Goal: Information Seeking & Learning: Find specific fact

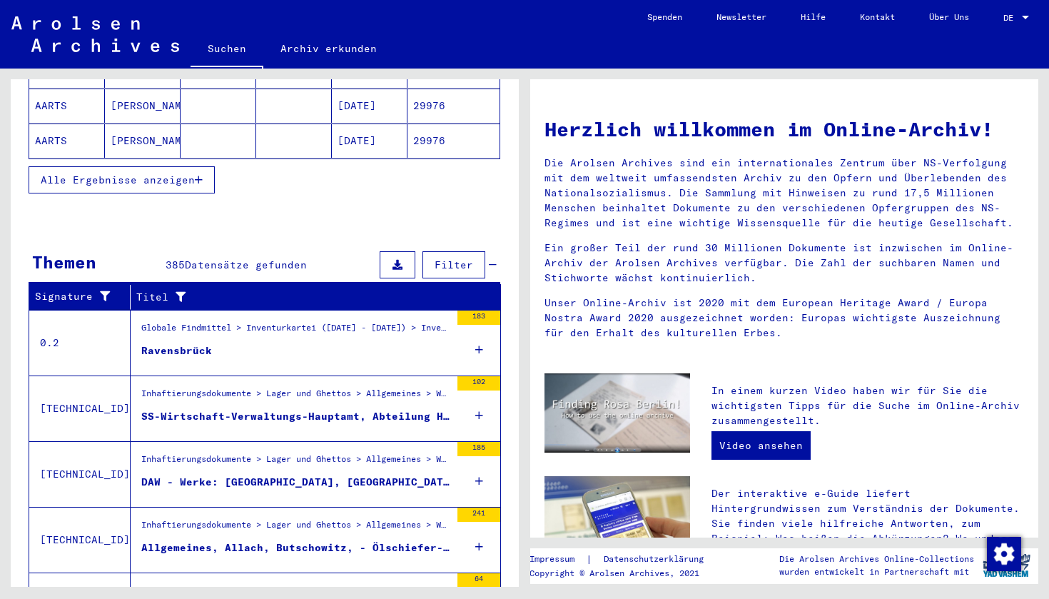
scroll to position [315, 0]
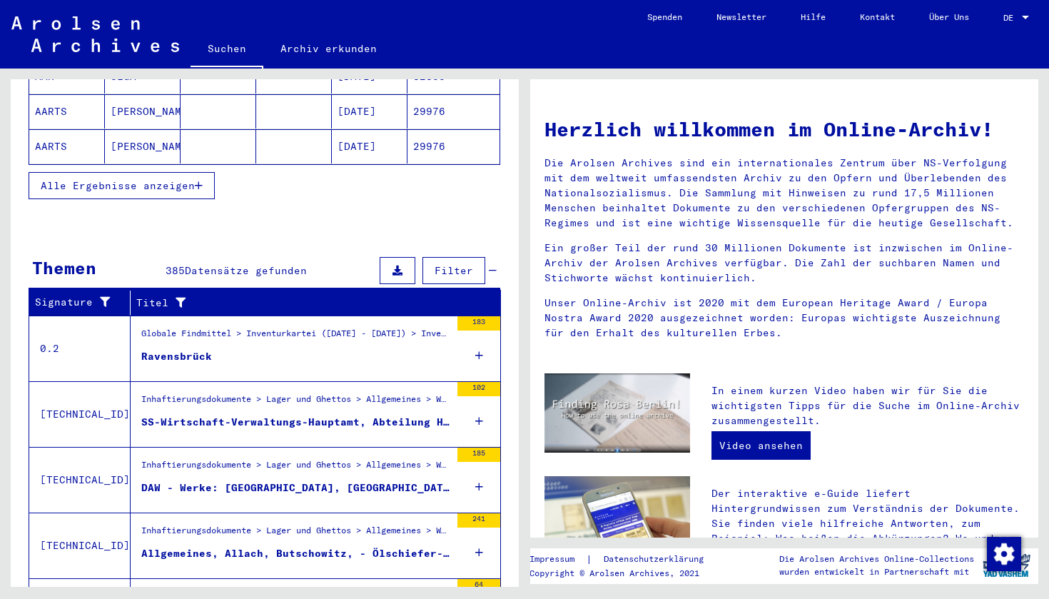
click at [156, 349] on div "Ravensbrück" at bounding box center [176, 356] width 71 height 15
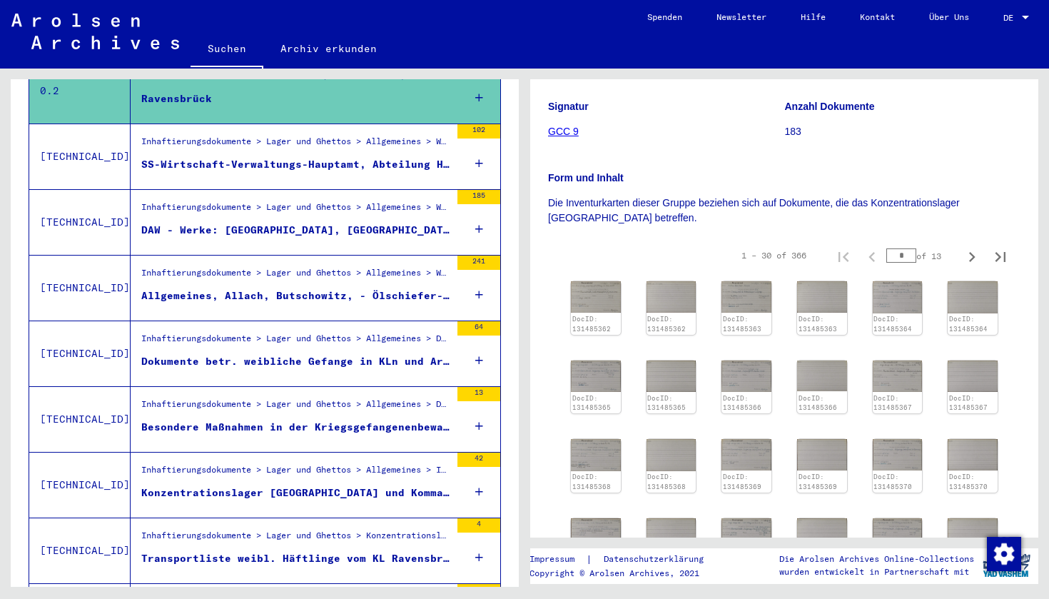
scroll to position [280, 0]
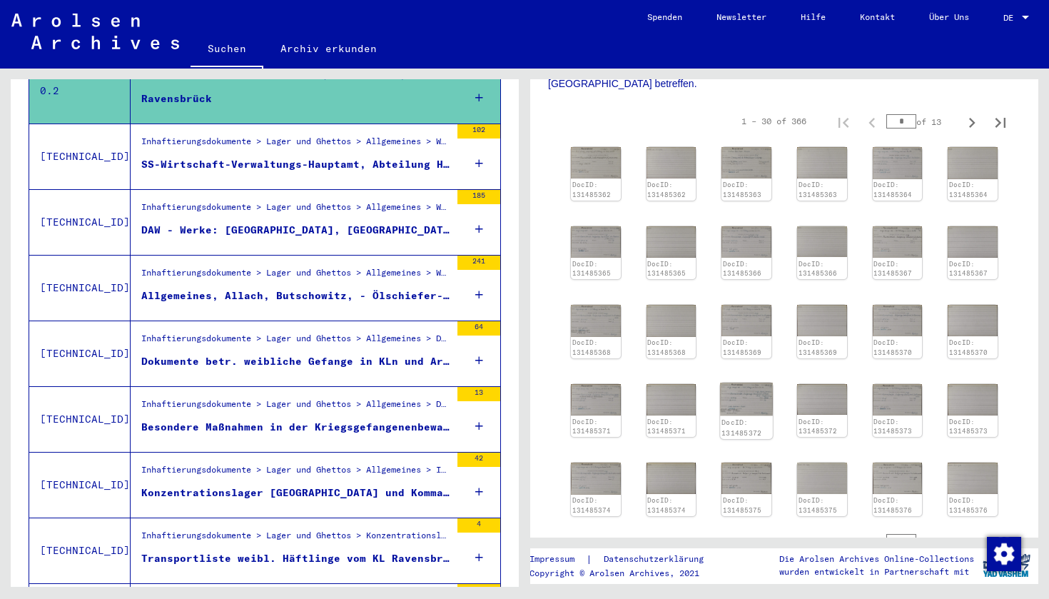
click at [749, 407] on img at bounding box center [747, 399] width 52 height 33
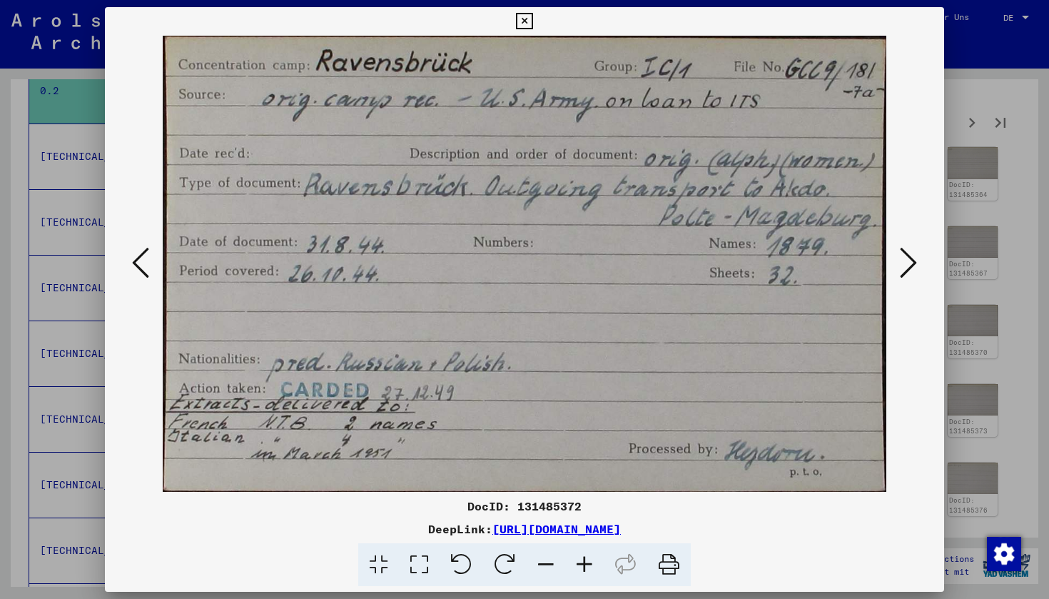
click at [532, 22] on icon at bounding box center [524, 21] width 16 height 17
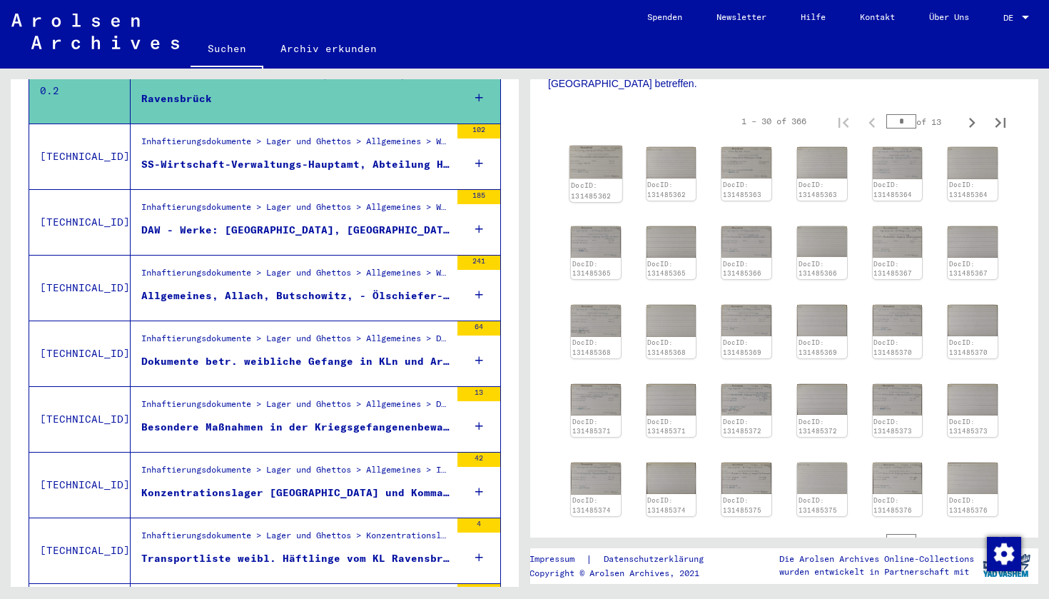
click at [591, 172] on img at bounding box center [596, 162] width 52 height 33
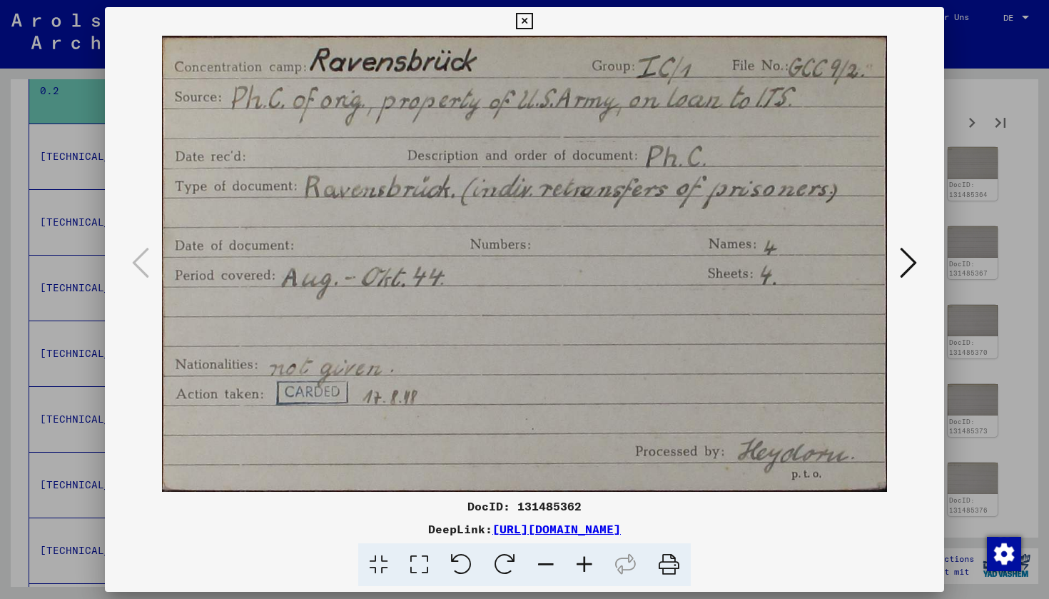
click at [532, 16] on icon at bounding box center [524, 21] width 16 height 17
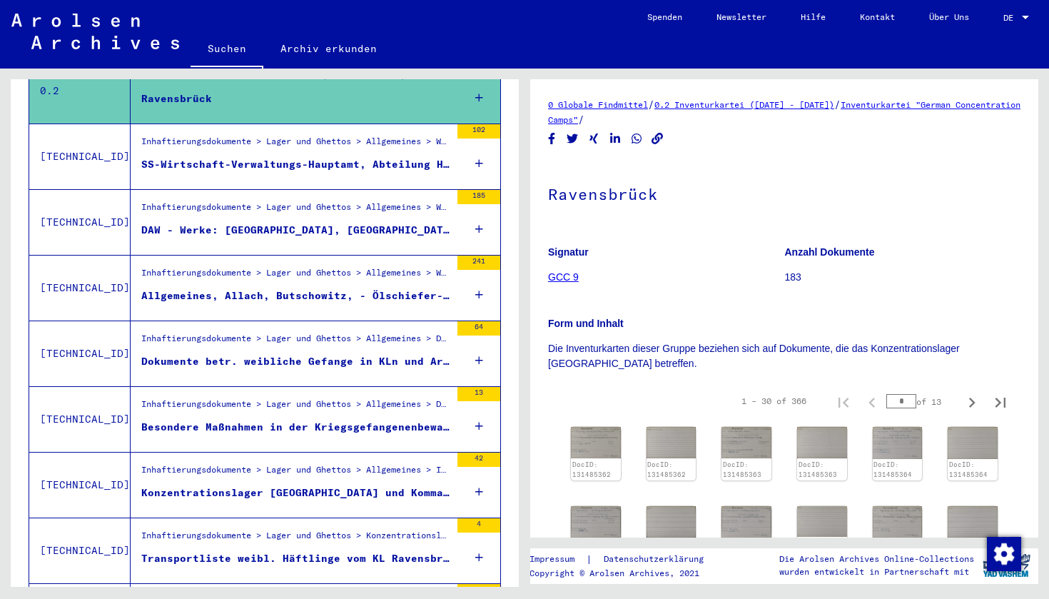
scroll to position [0, 0]
click at [567, 279] on link "GCC 9" at bounding box center [563, 276] width 31 height 11
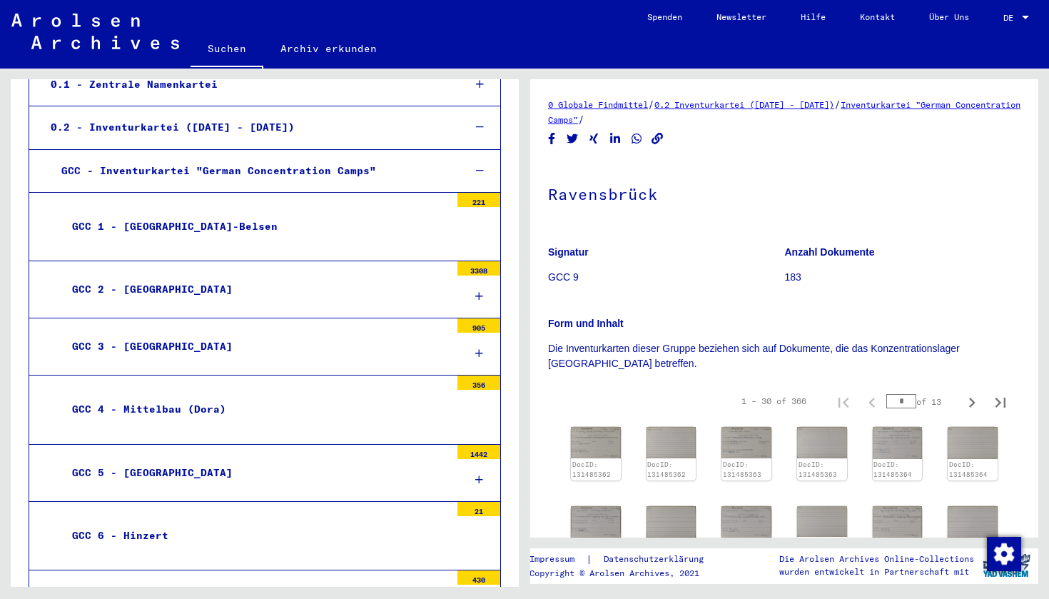
scroll to position [137, 0]
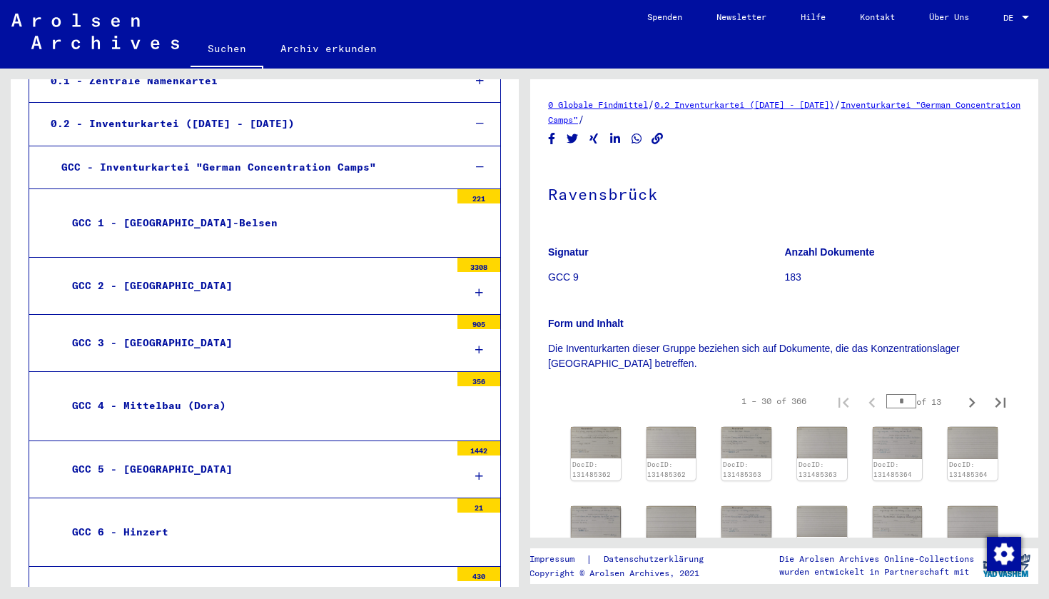
click at [170, 213] on div "GCC 1 - [GEOGRAPHIC_DATA]-Belsen" at bounding box center [255, 223] width 389 height 28
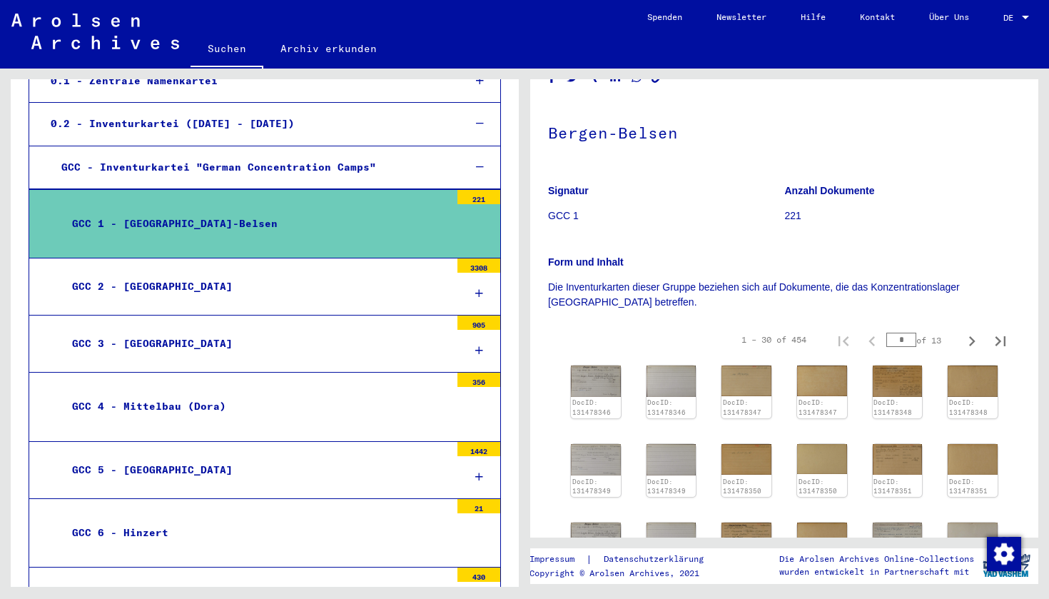
scroll to position [91, 0]
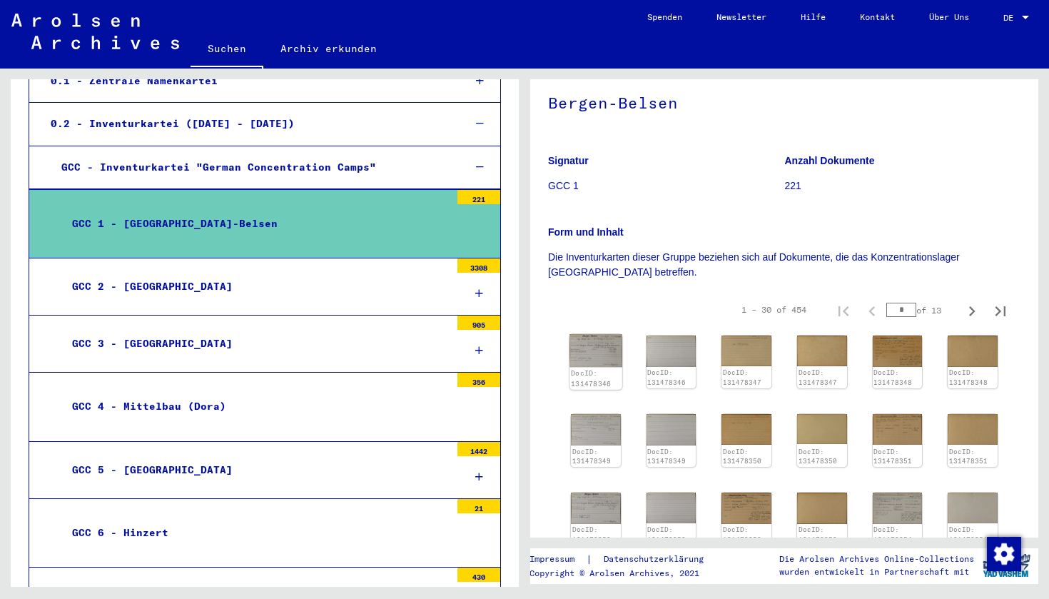
click at [590, 355] on img at bounding box center [596, 350] width 52 height 33
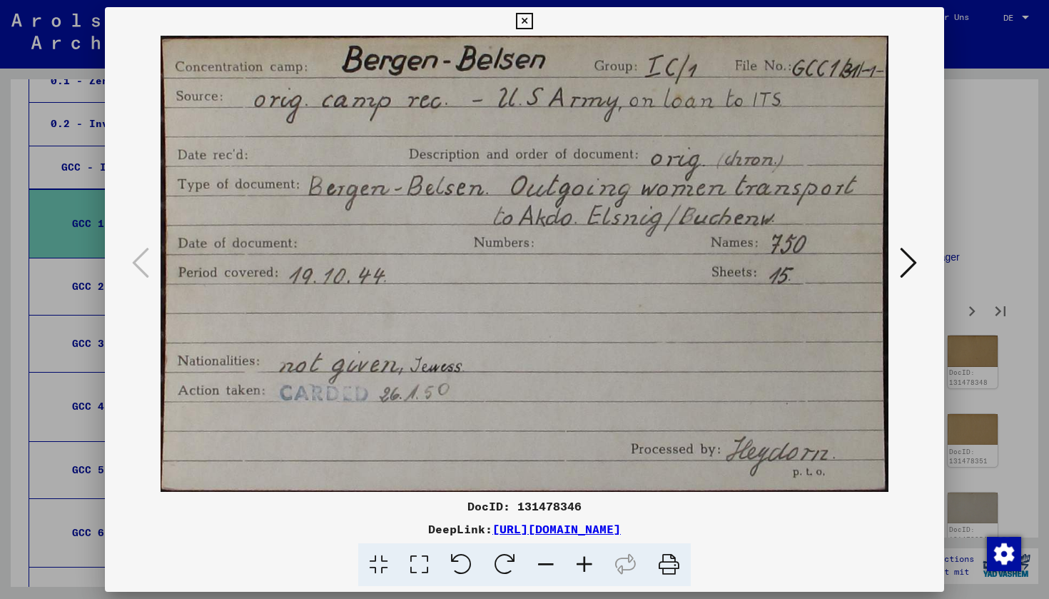
click at [532, 16] on icon at bounding box center [524, 21] width 16 height 17
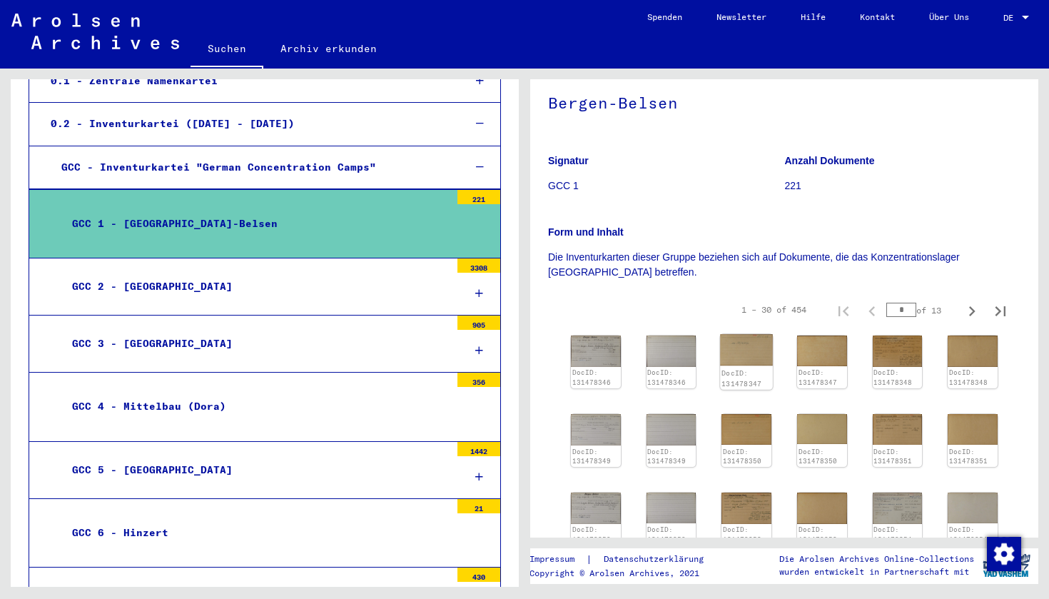
click at [757, 353] on img at bounding box center [747, 350] width 52 height 32
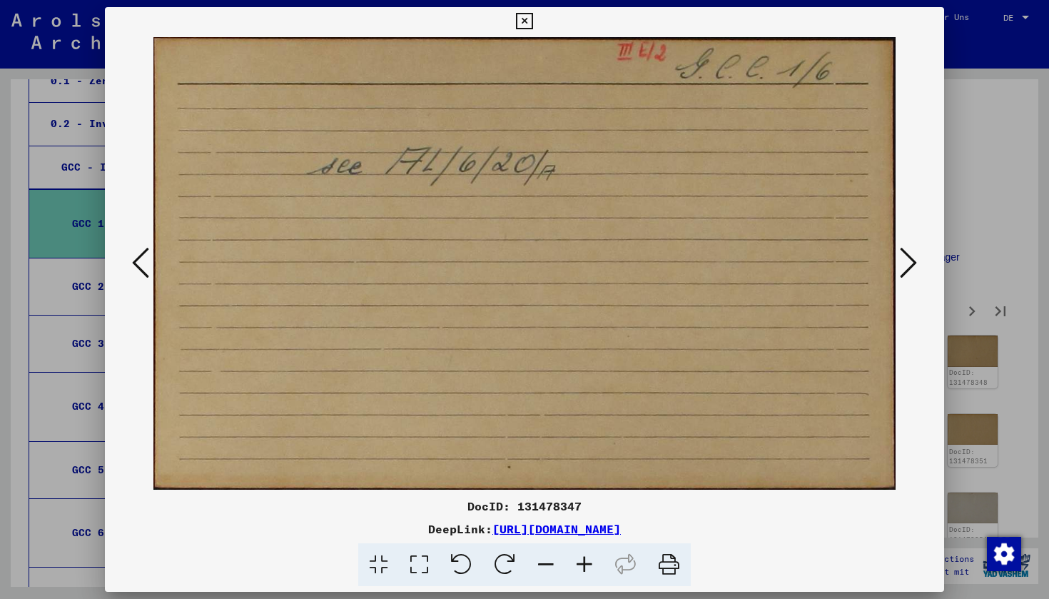
click at [532, 21] on icon at bounding box center [524, 21] width 16 height 17
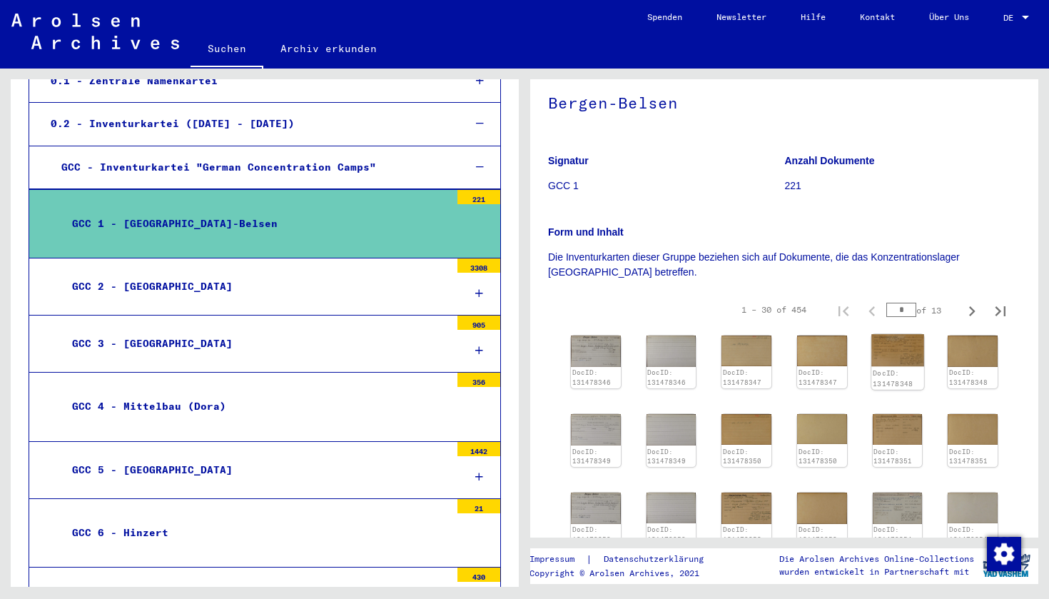
click at [882, 353] on img at bounding box center [897, 350] width 52 height 33
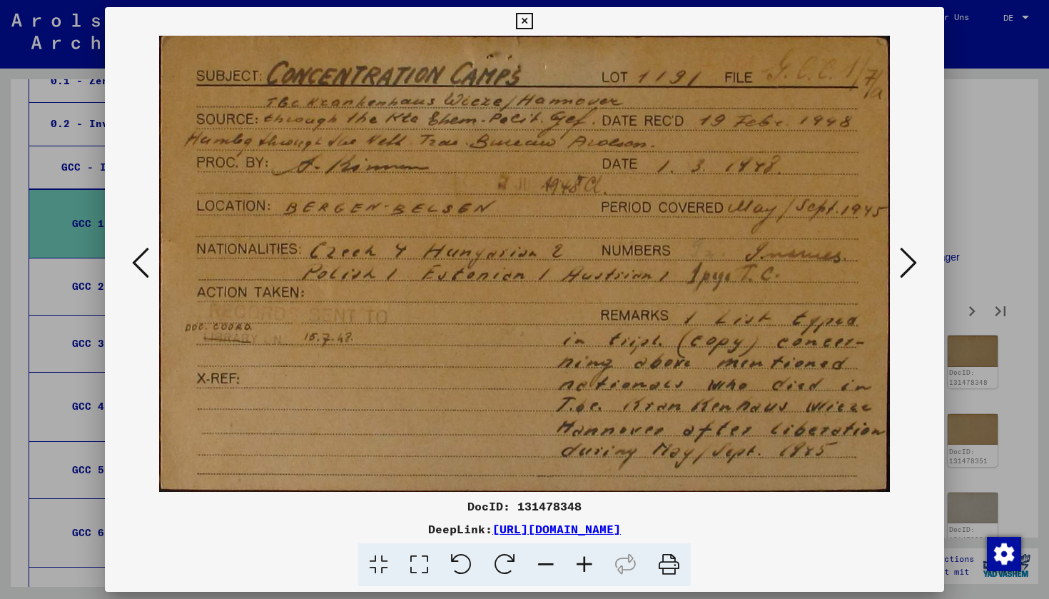
click at [532, 20] on icon at bounding box center [524, 21] width 16 height 17
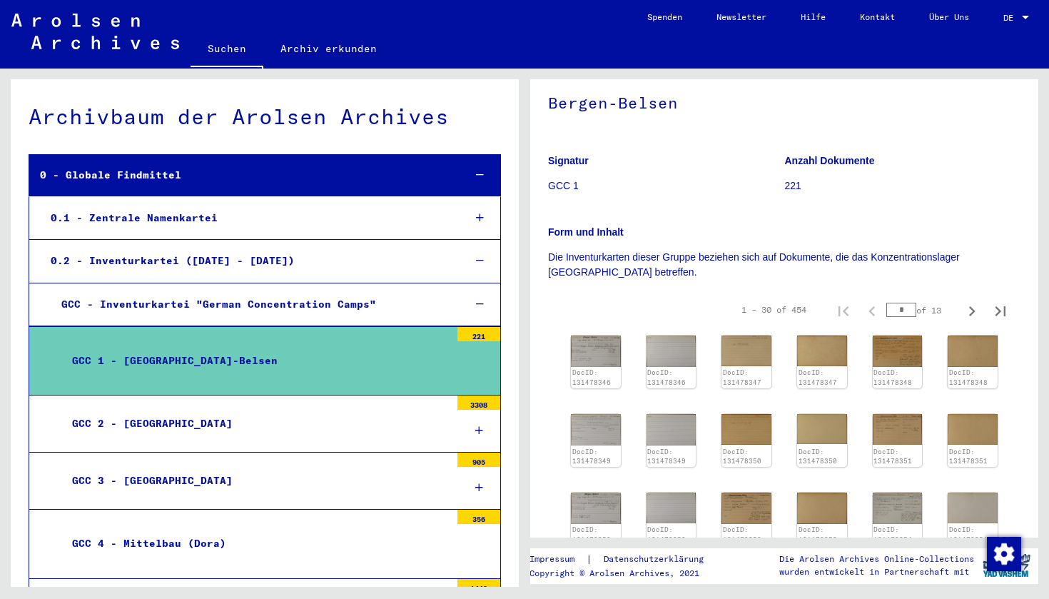
scroll to position [0, 0]
click at [233, 47] on link "Suchen" at bounding box center [227, 49] width 73 height 37
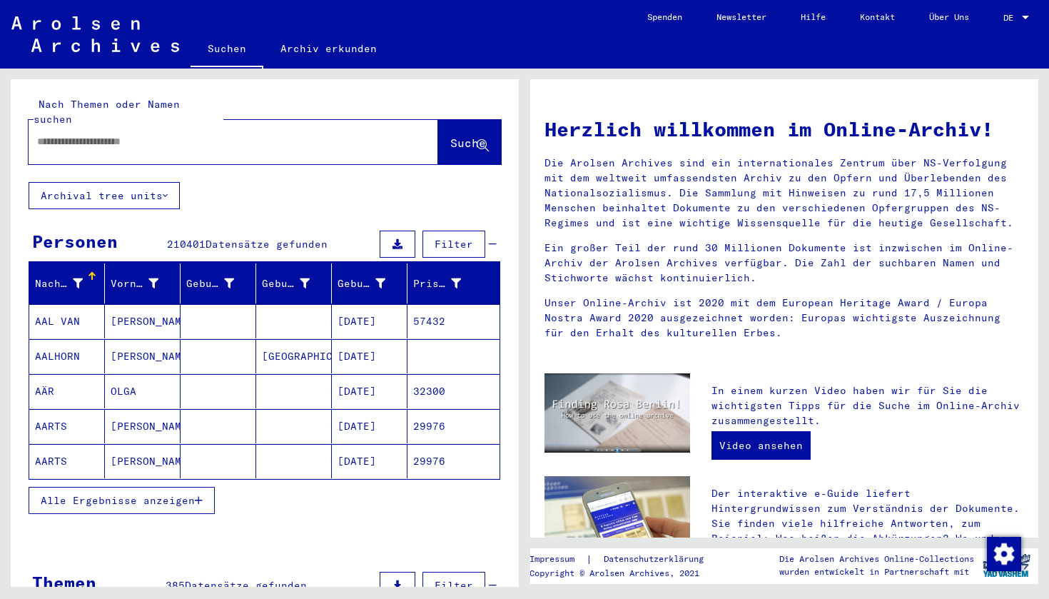
click at [98, 136] on div at bounding box center [212, 142] width 367 height 32
click at [96, 134] on input "text" at bounding box center [216, 141] width 358 height 15
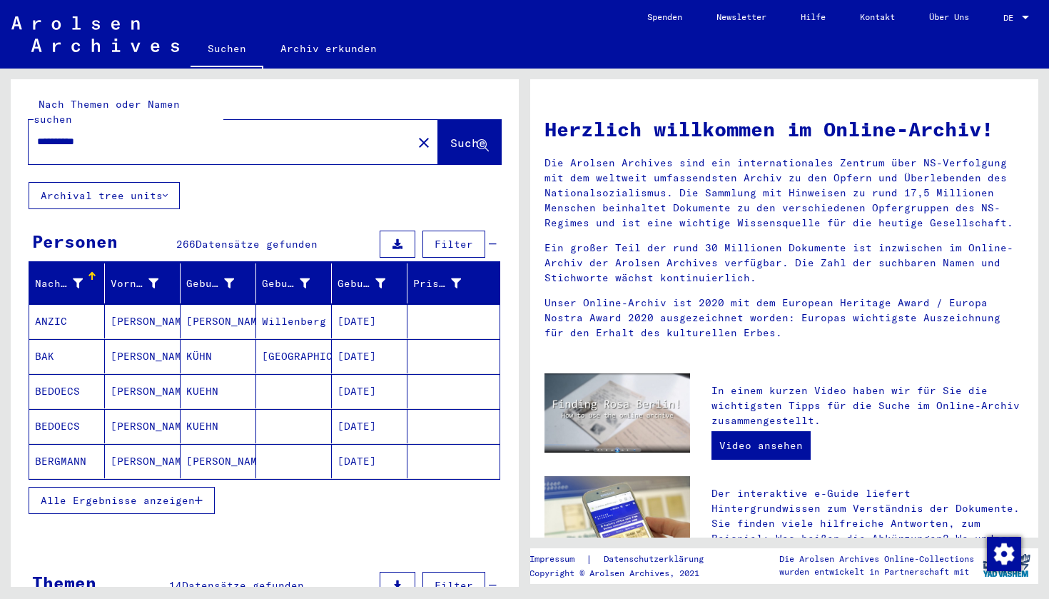
type input "**********"
click at [229, 238] on span "Datensätze gefunden" at bounding box center [257, 244] width 122 height 13
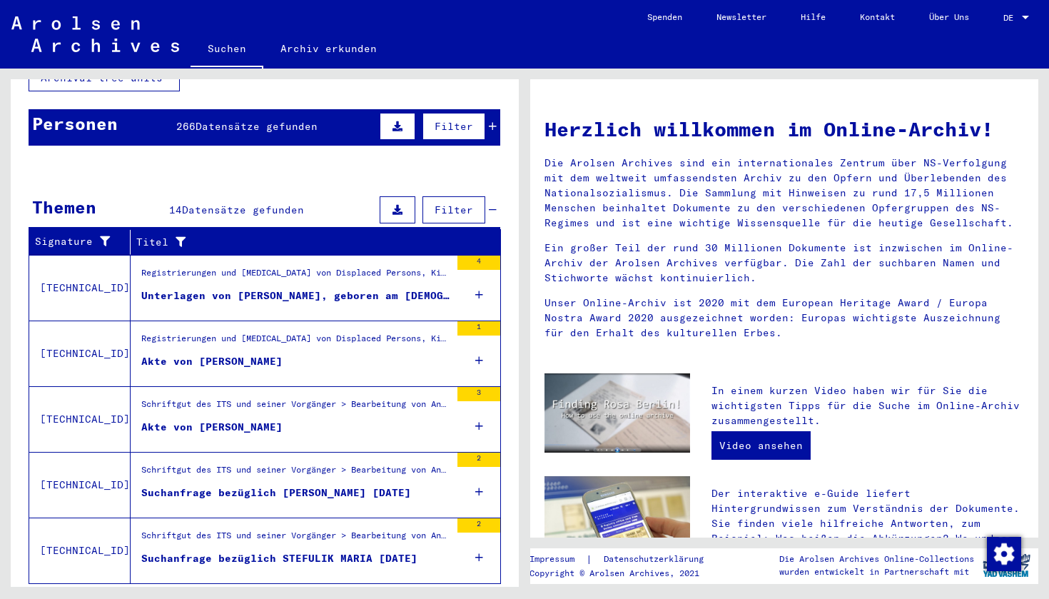
scroll to position [122, 0]
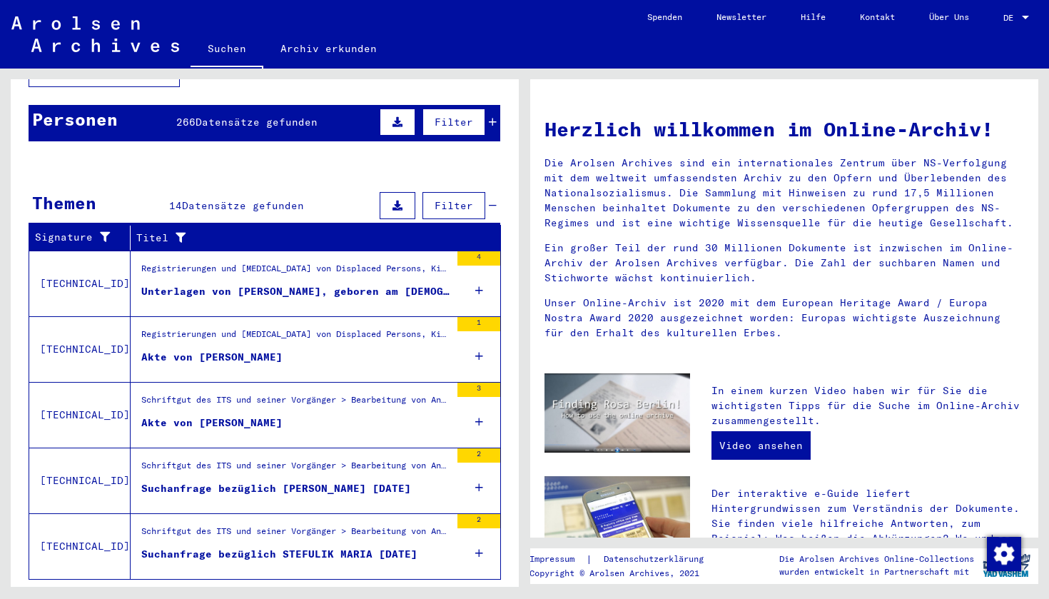
click at [239, 350] on div "Akte von [PERSON_NAME]" at bounding box center [211, 357] width 141 height 15
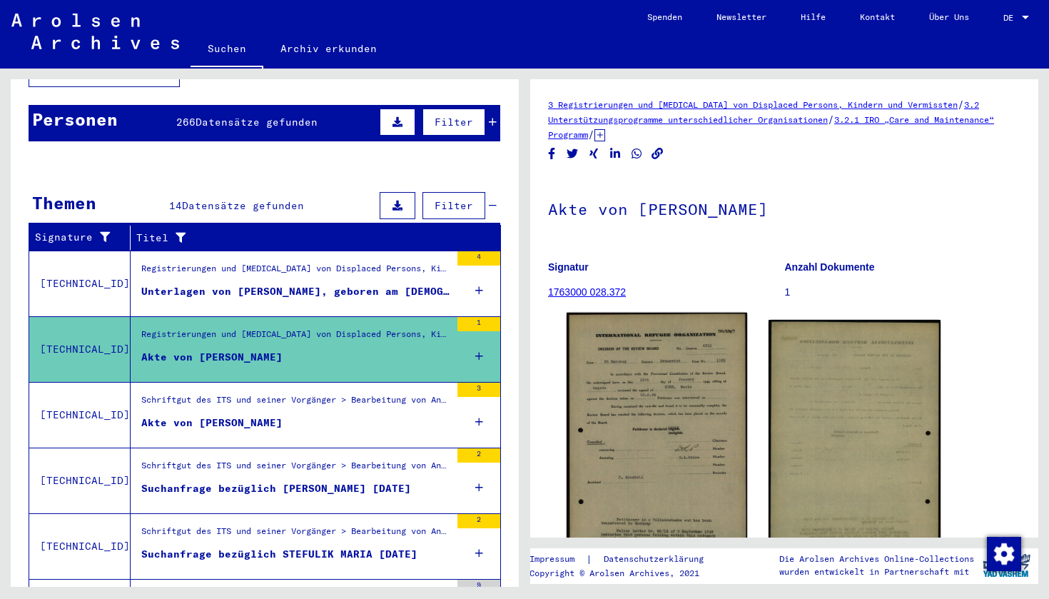
click at [639, 393] on img at bounding box center [657, 459] width 181 height 293
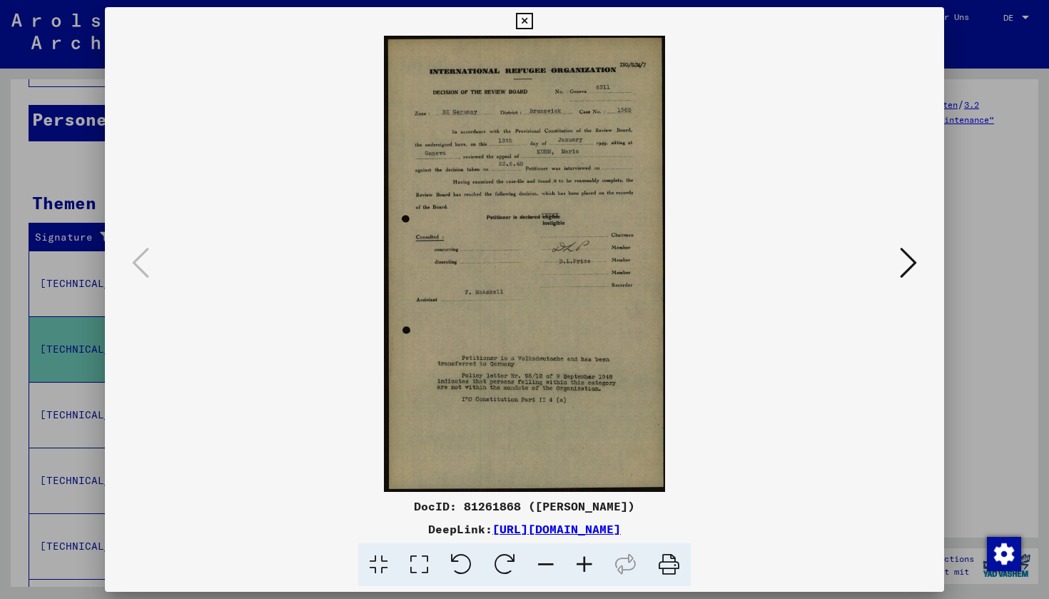
click at [582, 561] on icon at bounding box center [584, 565] width 39 height 44
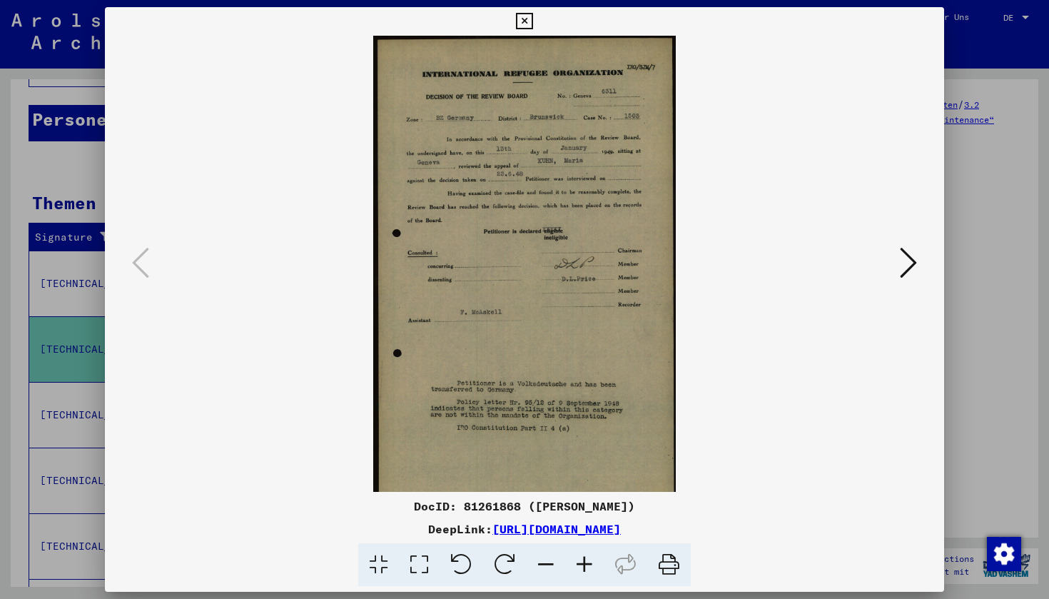
click at [582, 561] on icon at bounding box center [584, 565] width 39 height 44
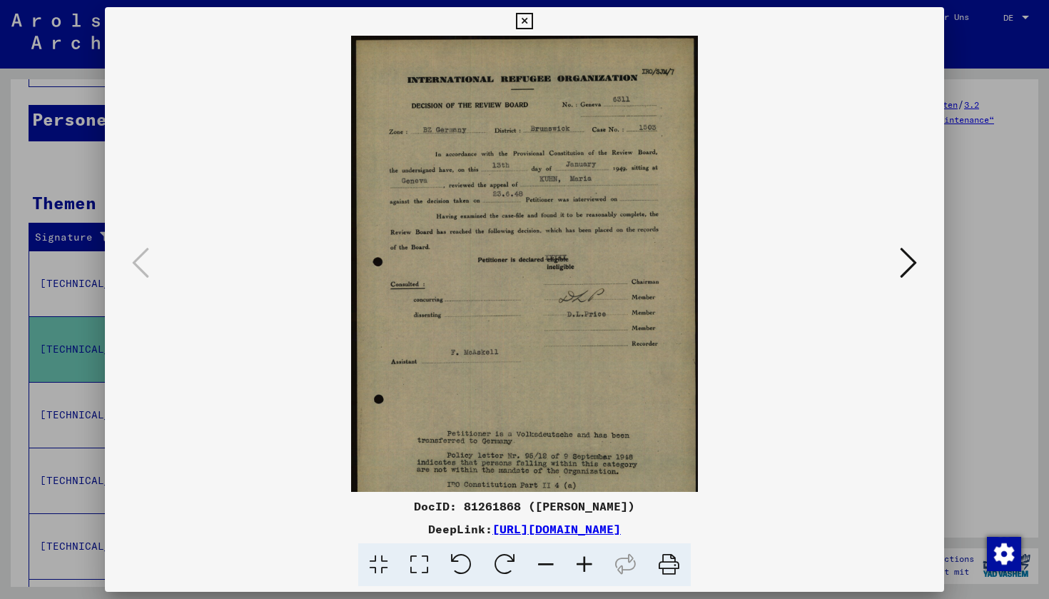
click at [582, 561] on icon at bounding box center [584, 565] width 39 height 44
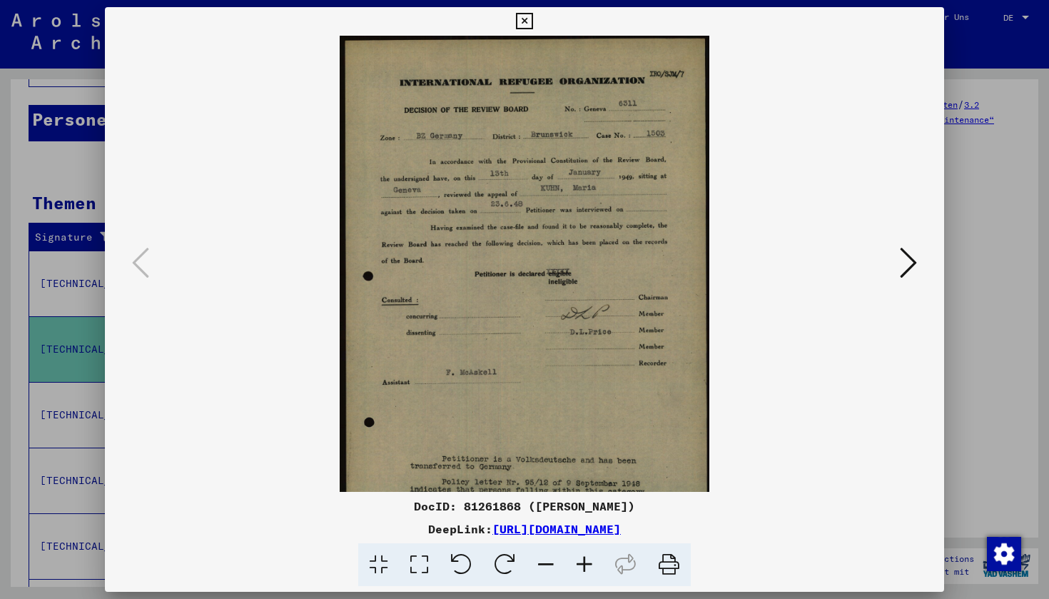
click at [582, 561] on icon at bounding box center [584, 565] width 39 height 44
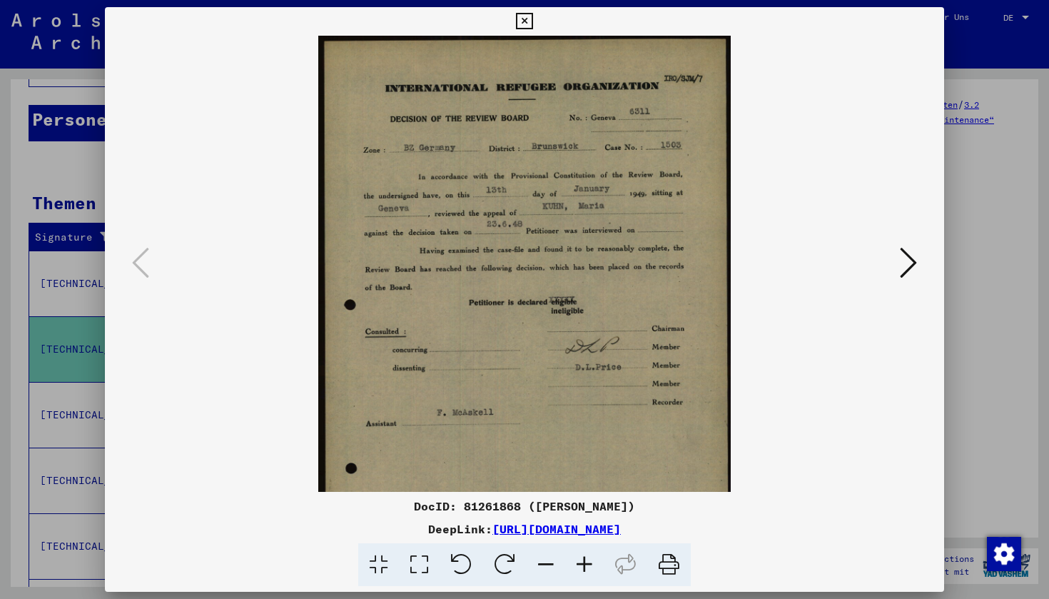
click at [582, 561] on icon at bounding box center [584, 565] width 39 height 44
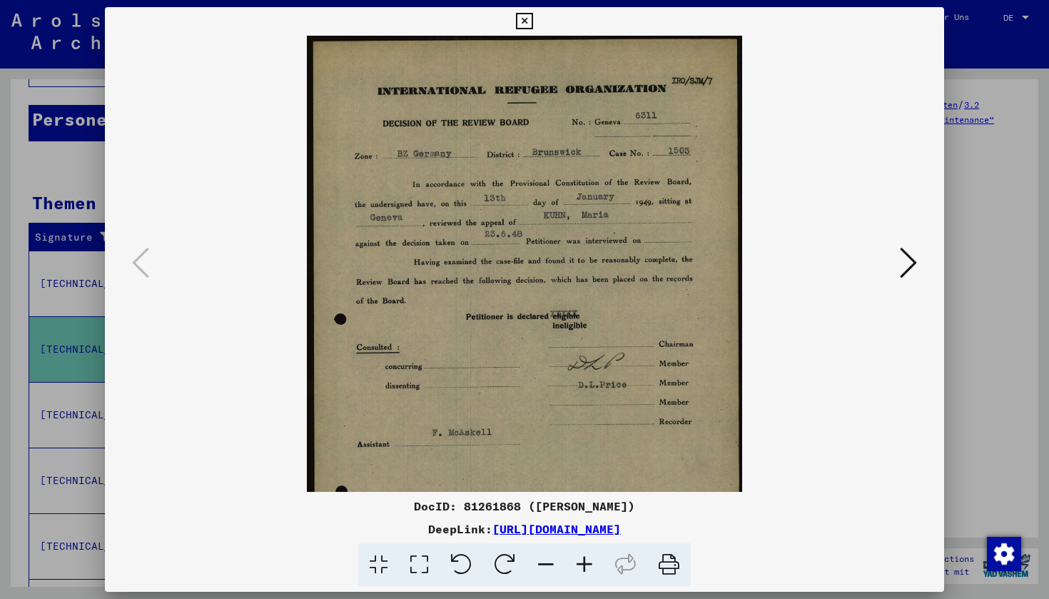
click at [582, 561] on icon at bounding box center [584, 565] width 39 height 44
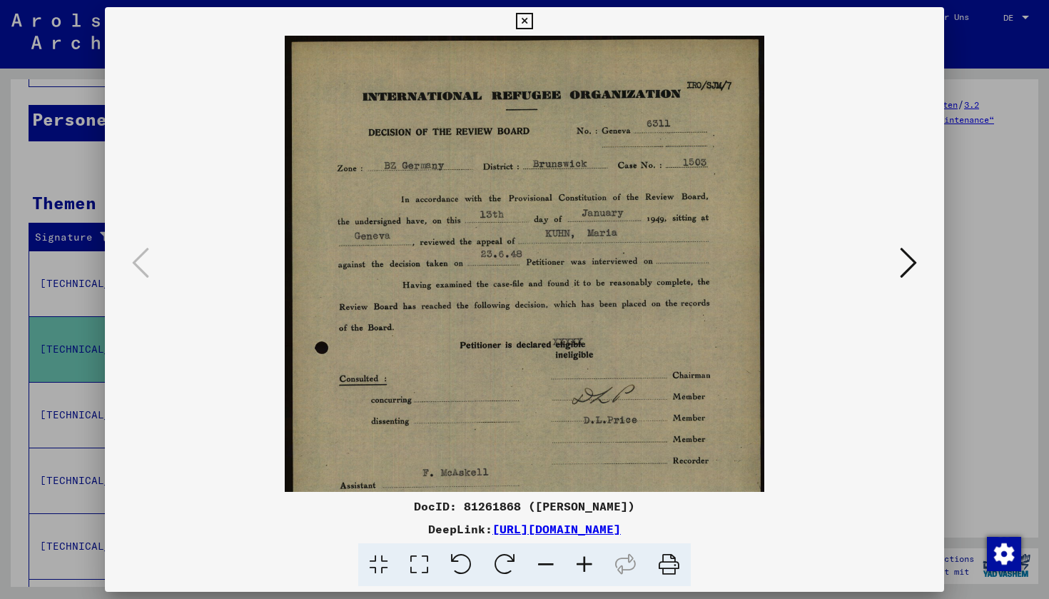
click at [582, 561] on icon at bounding box center [584, 565] width 39 height 44
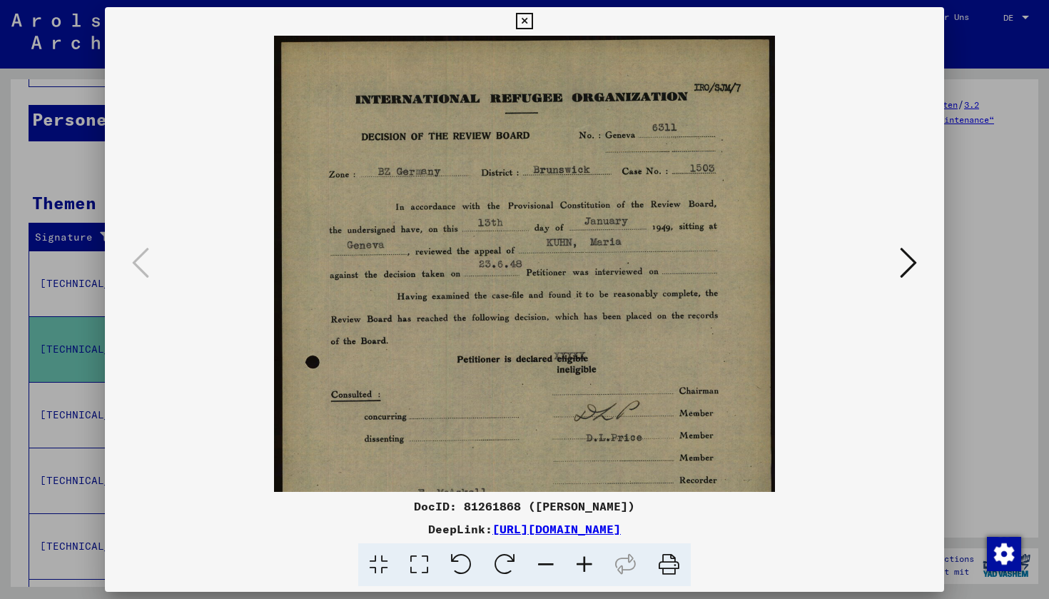
click at [582, 561] on icon at bounding box center [584, 565] width 39 height 44
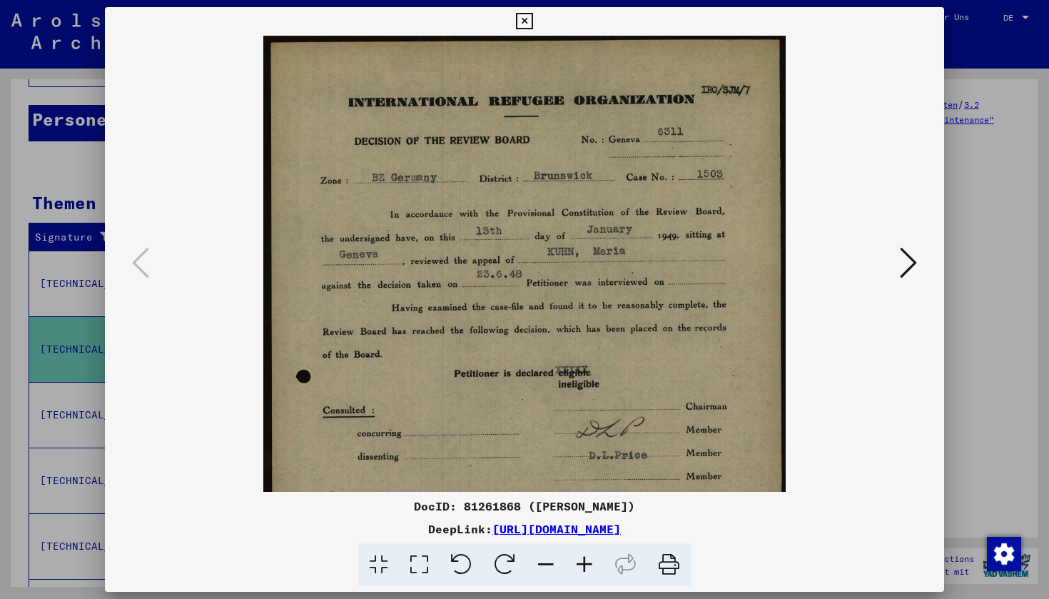
click at [582, 561] on icon at bounding box center [584, 565] width 39 height 44
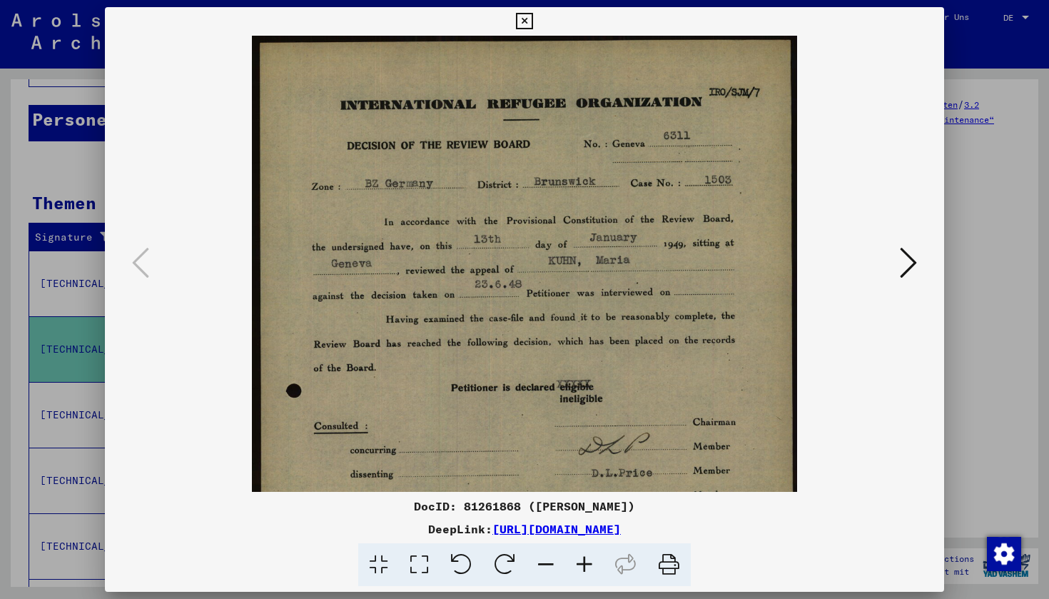
click at [582, 561] on icon at bounding box center [584, 565] width 39 height 44
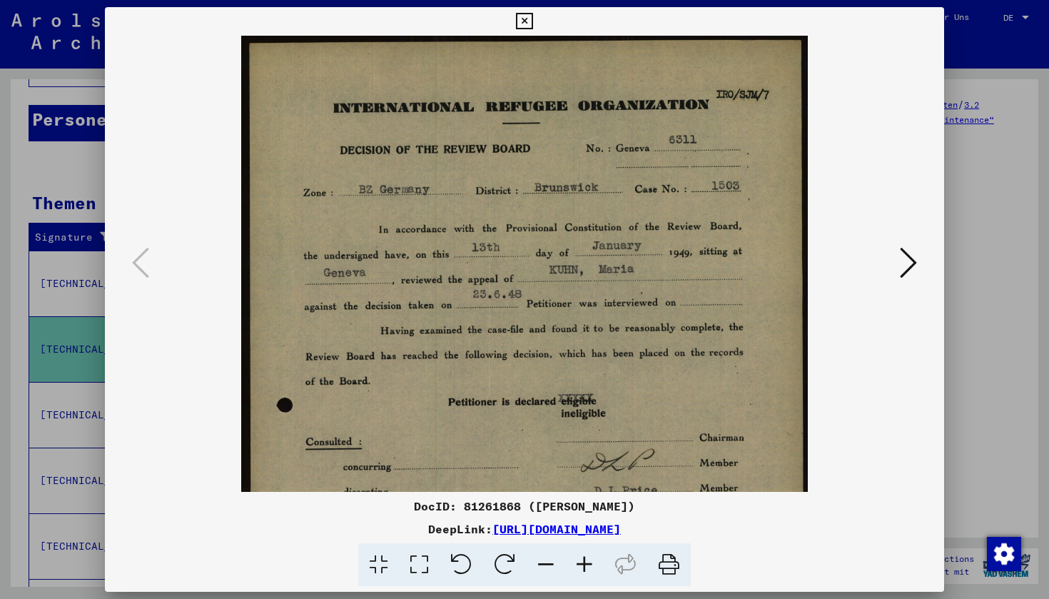
click at [582, 561] on icon at bounding box center [584, 565] width 39 height 44
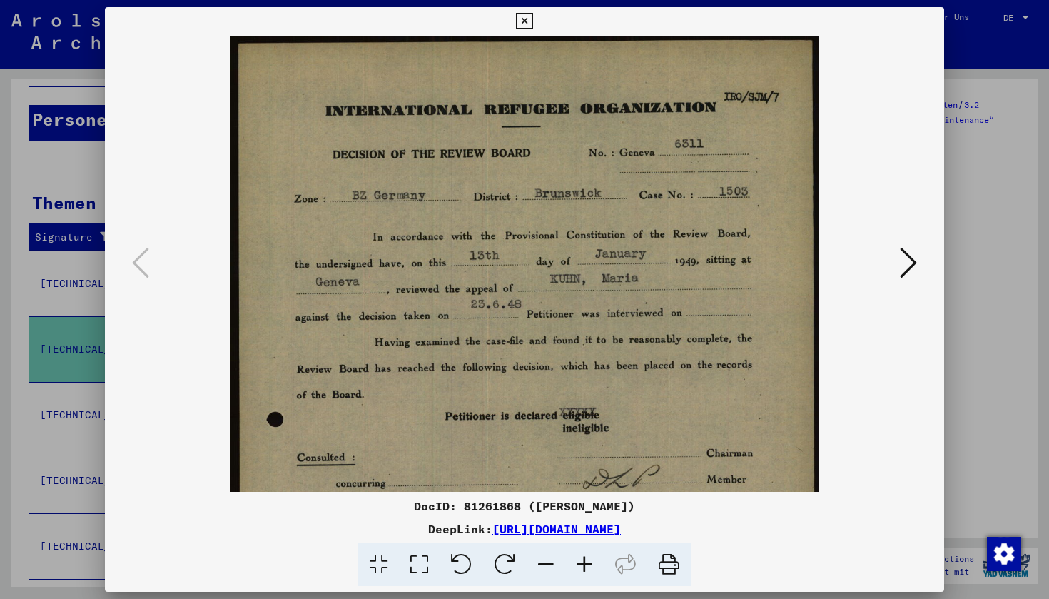
click at [532, 18] on icon at bounding box center [524, 21] width 16 height 17
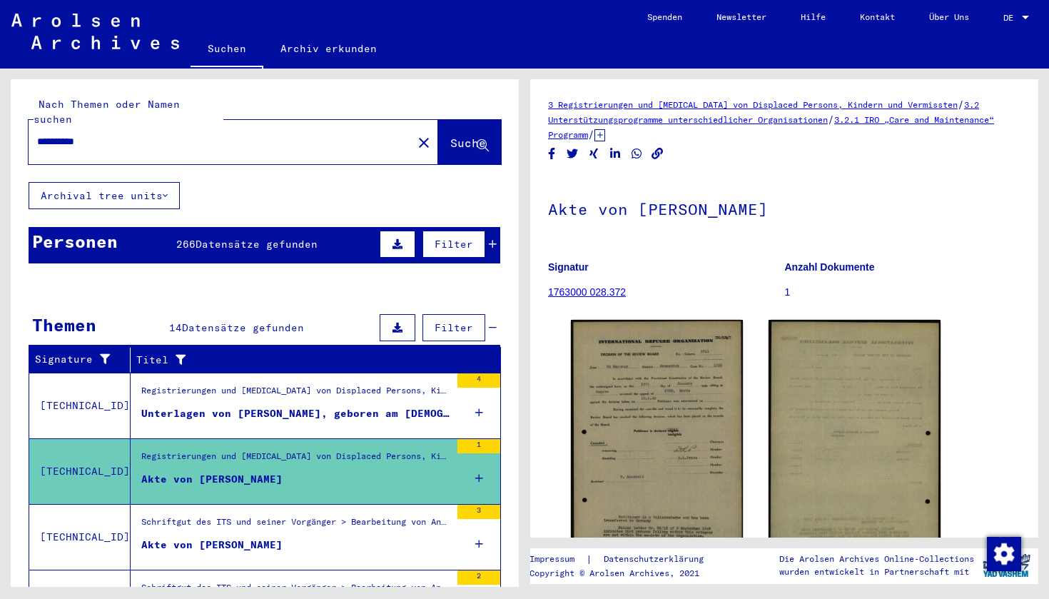
click at [450, 136] on span "Suche" at bounding box center [468, 143] width 36 height 14
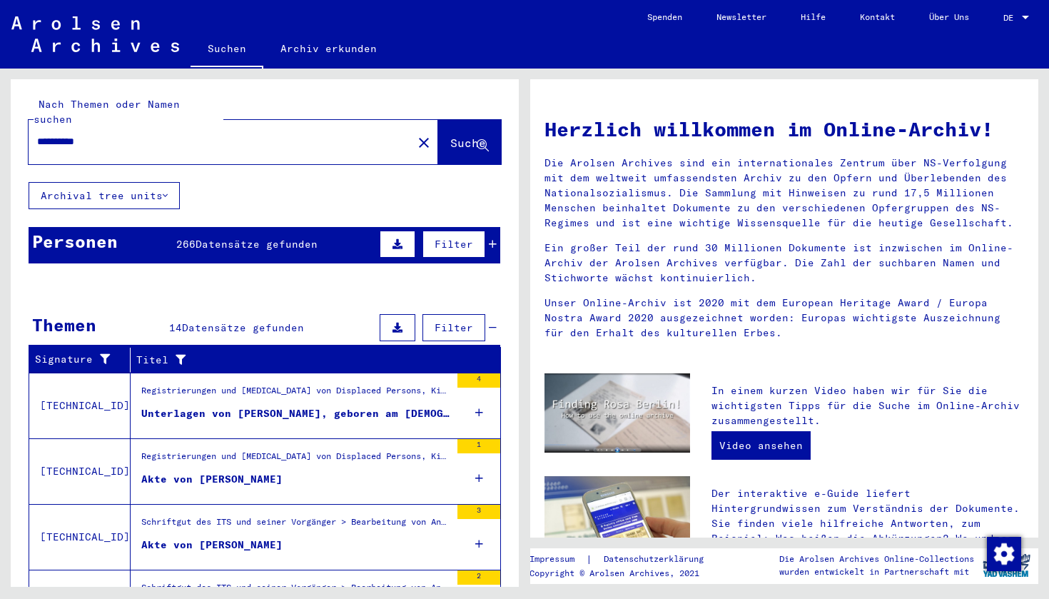
click at [245, 238] on span "Datensätze gefunden" at bounding box center [257, 244] width 122 height 13
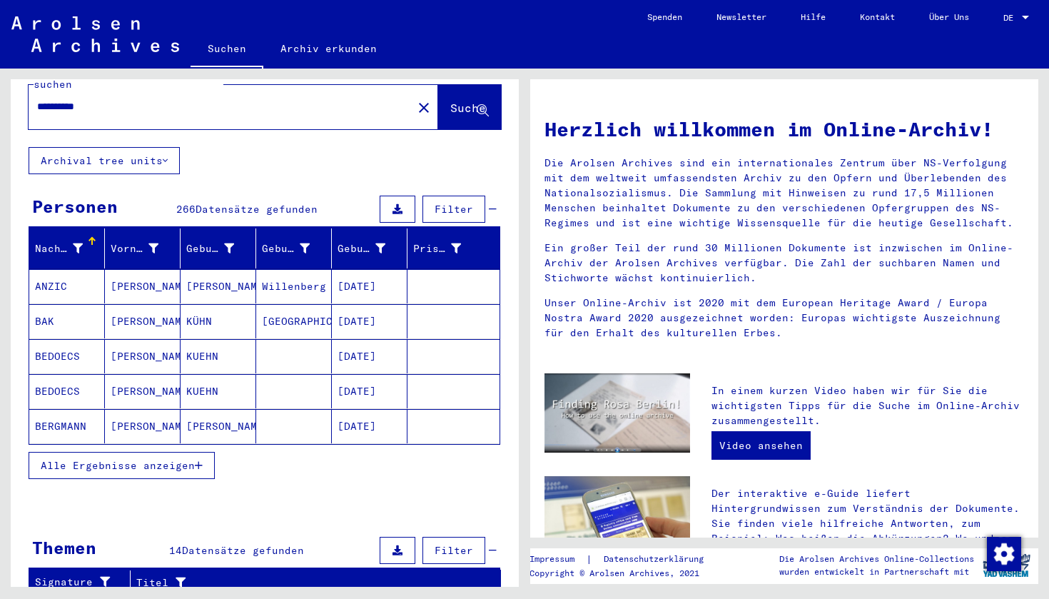
scroll to position [35, 0]
click at [197, 460] on icon "button" at bounding box center [199, 465] width 8 height 10
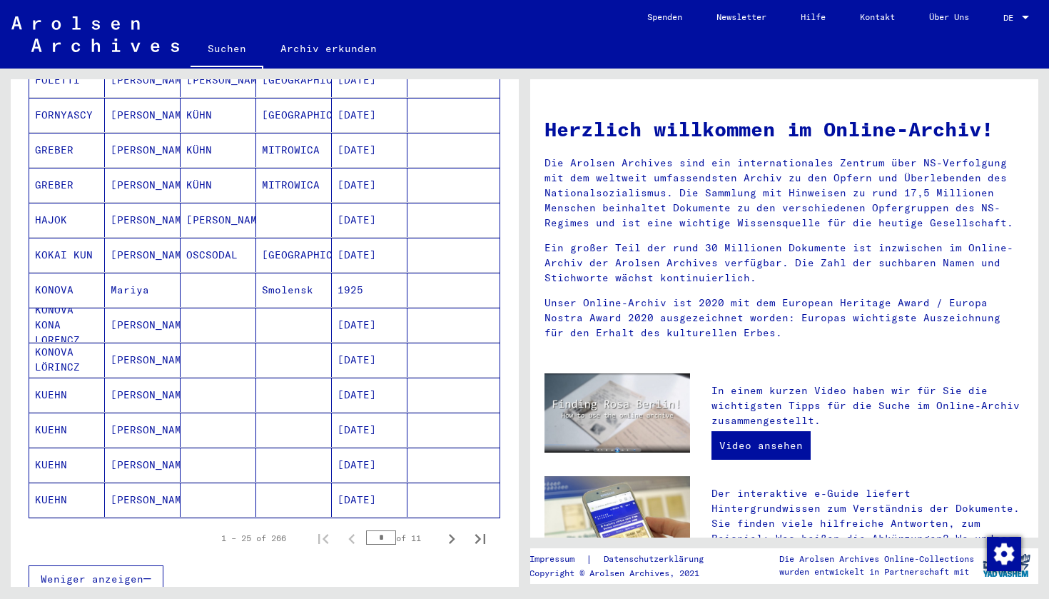
scroll to position [662, 0]
click at [453, 533] on icon "Next page" at bounding box center [452, 538] width 6 height 10
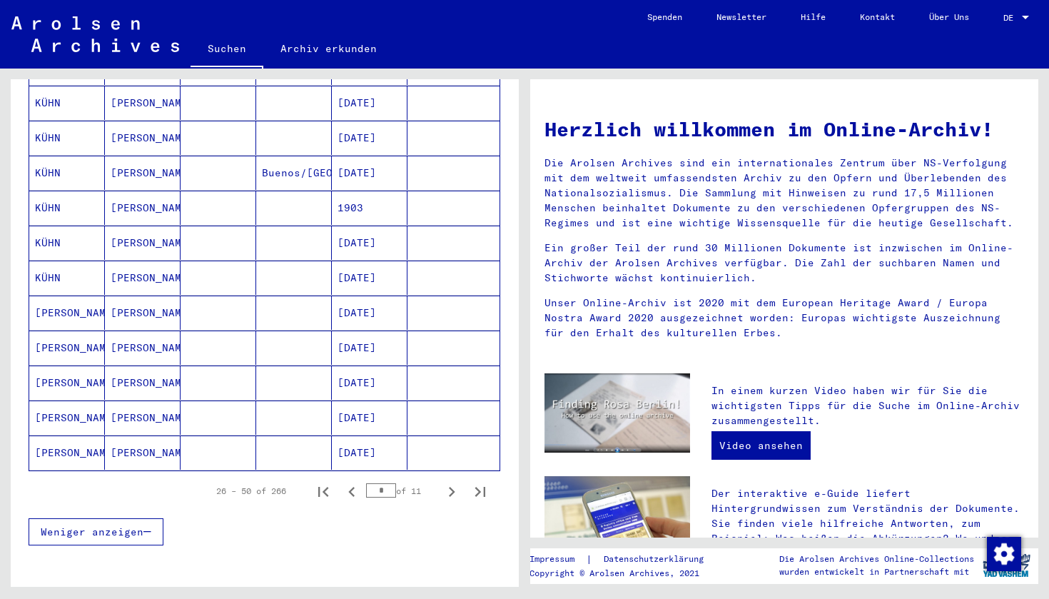
scroll to position [716, 0]
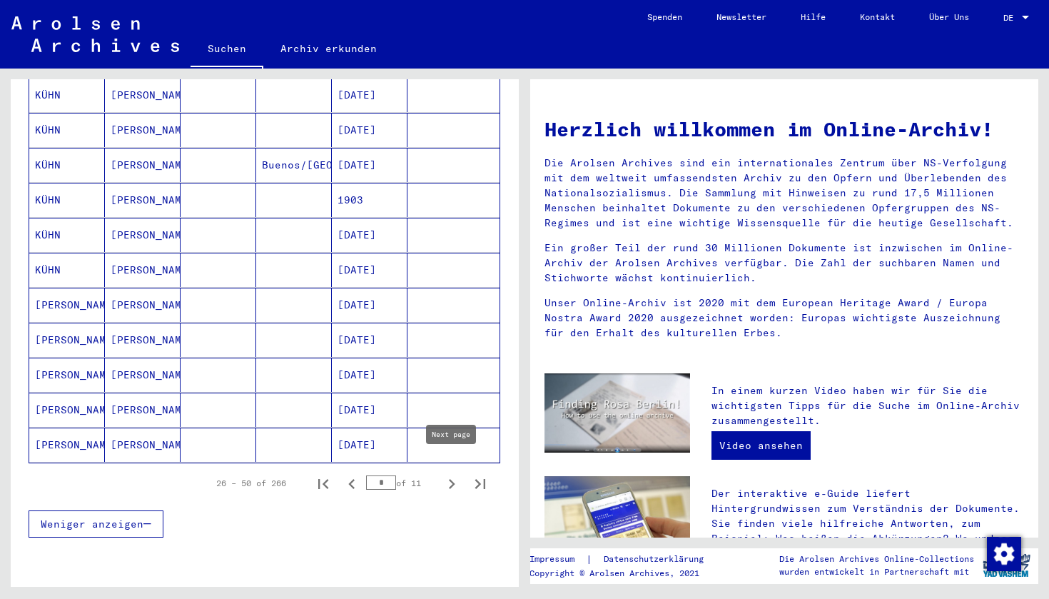
click at [453, 479] on icon "Next page" at bounding box center [452, 484] width 6 height 10
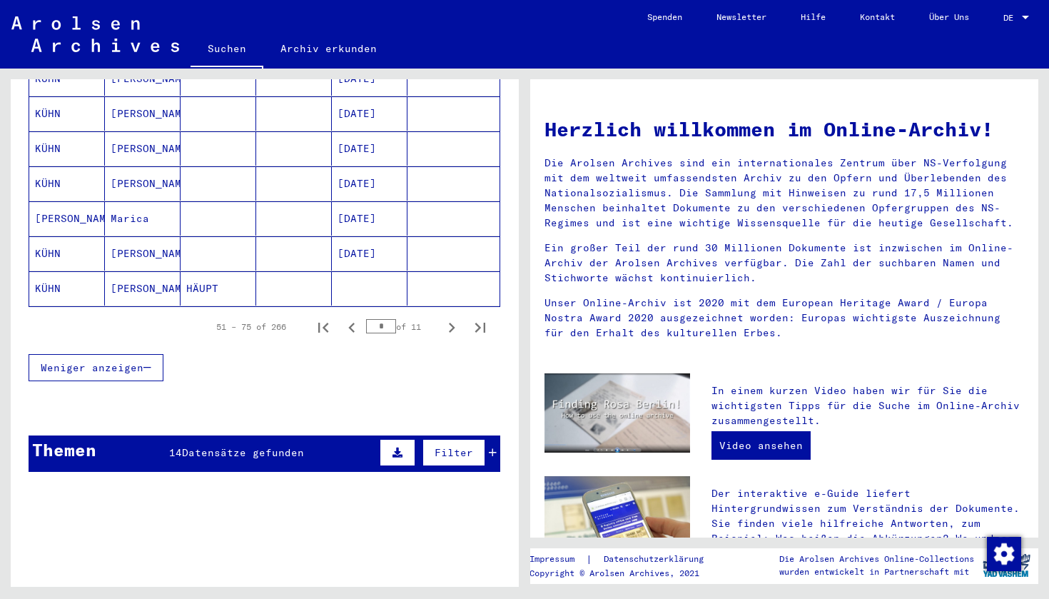
scroll to position [701, 0]
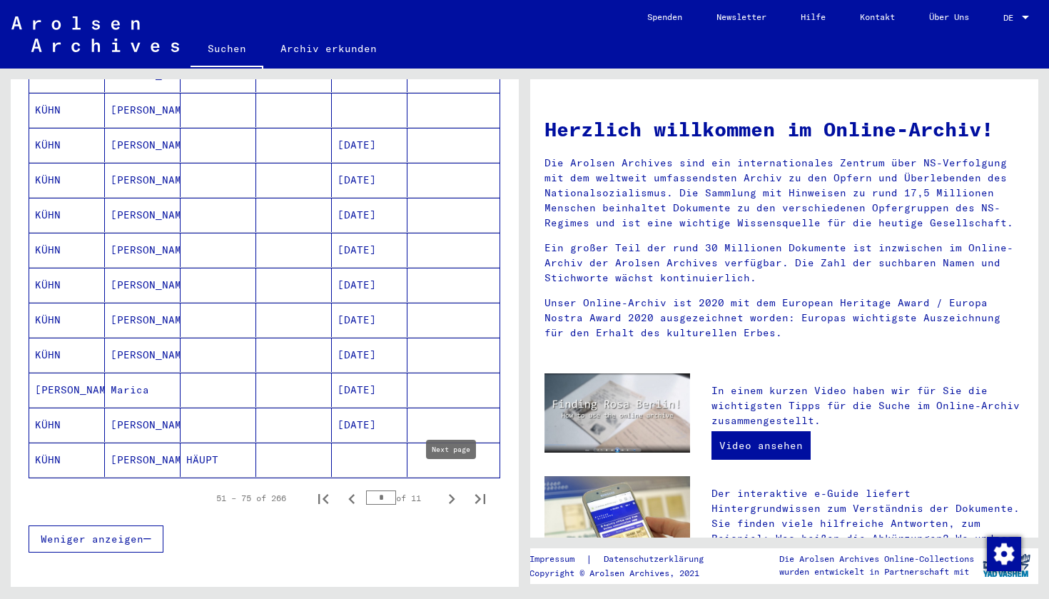
click at [452, 494] on icon "Next page" at bounding box center [452, 499] width 6 height 10
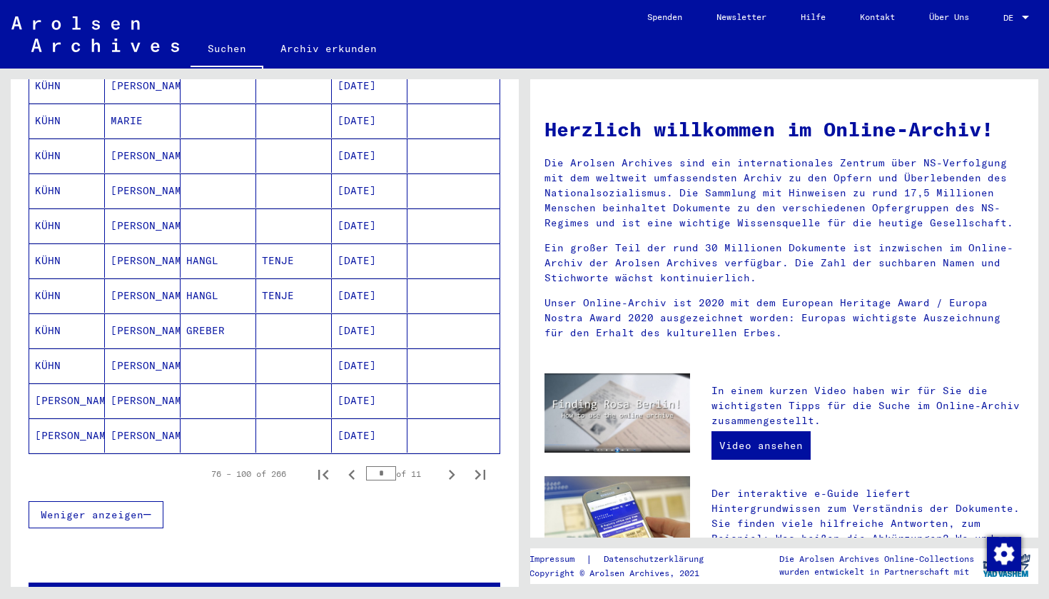
scroll to position [724, 0]
click at [450, 465] on icon "Next page" at bounding box center [452, 475] width 20 height 20
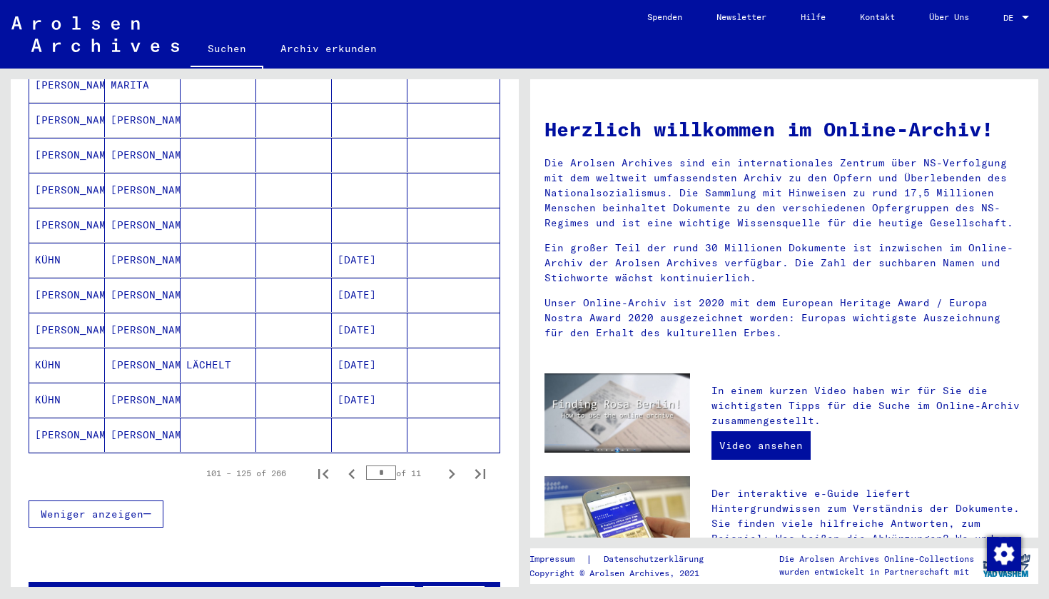
scroll to position [730, 0]
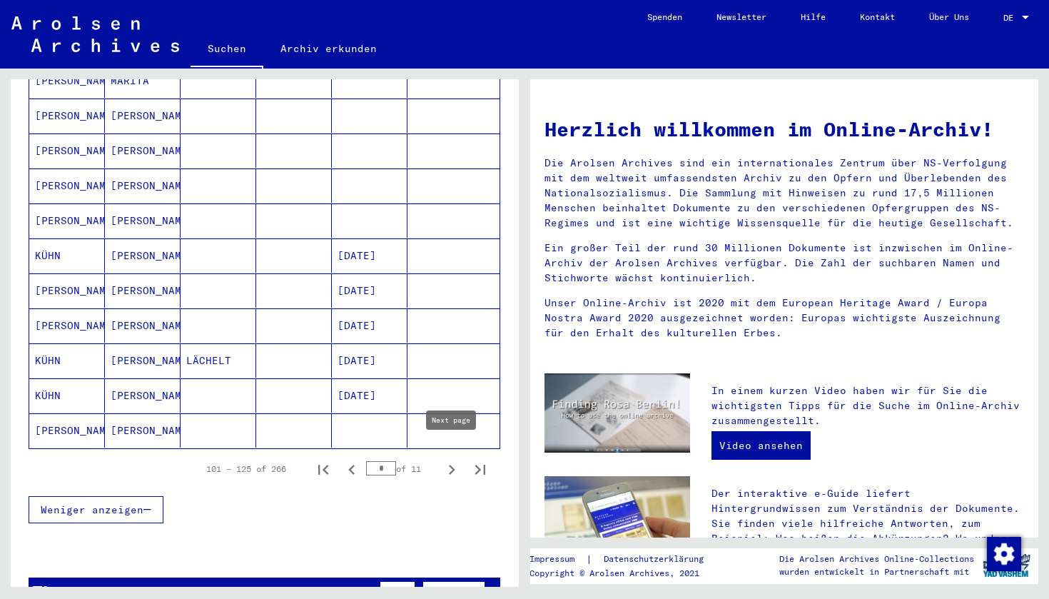
click at [450, 460] on icon "Next page" at bounding box center [452, 470] width 20 height 20
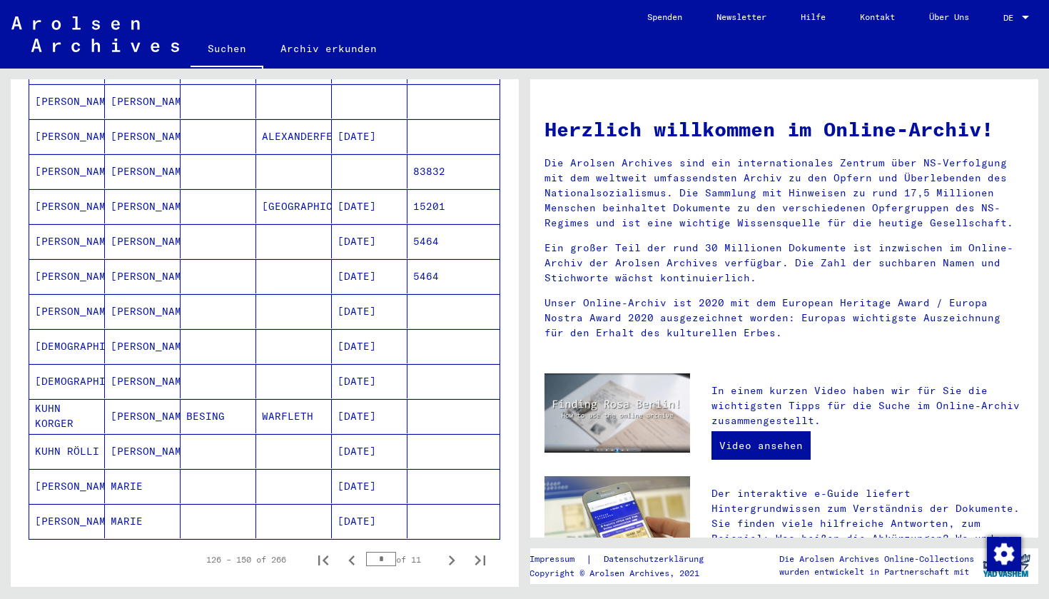
scroll to position [680, 0]
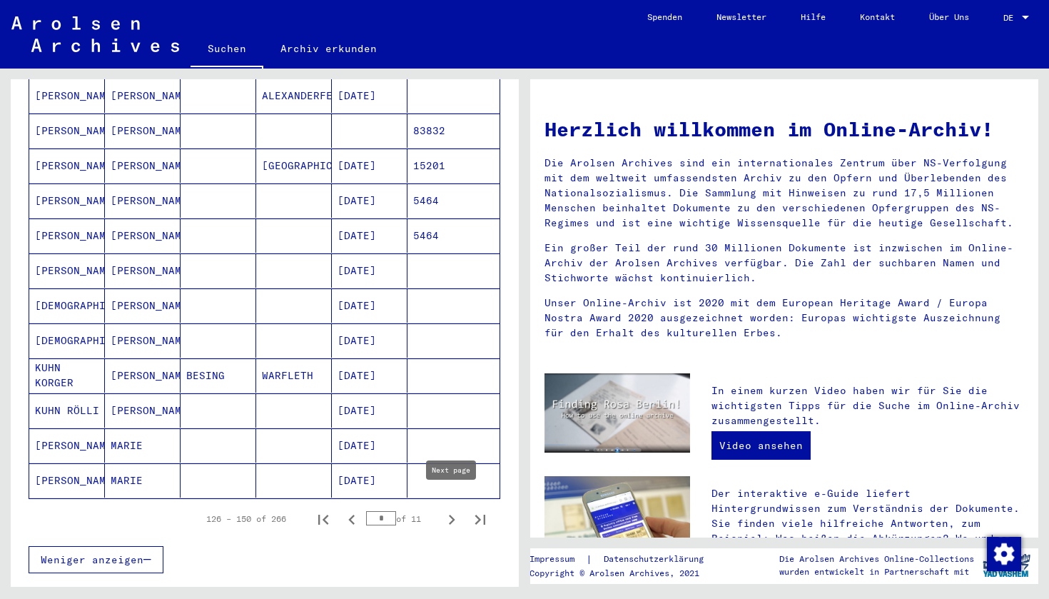
click at [452, 515] on icon "Next page" at bounding box center [452, 520] width 6 height 10
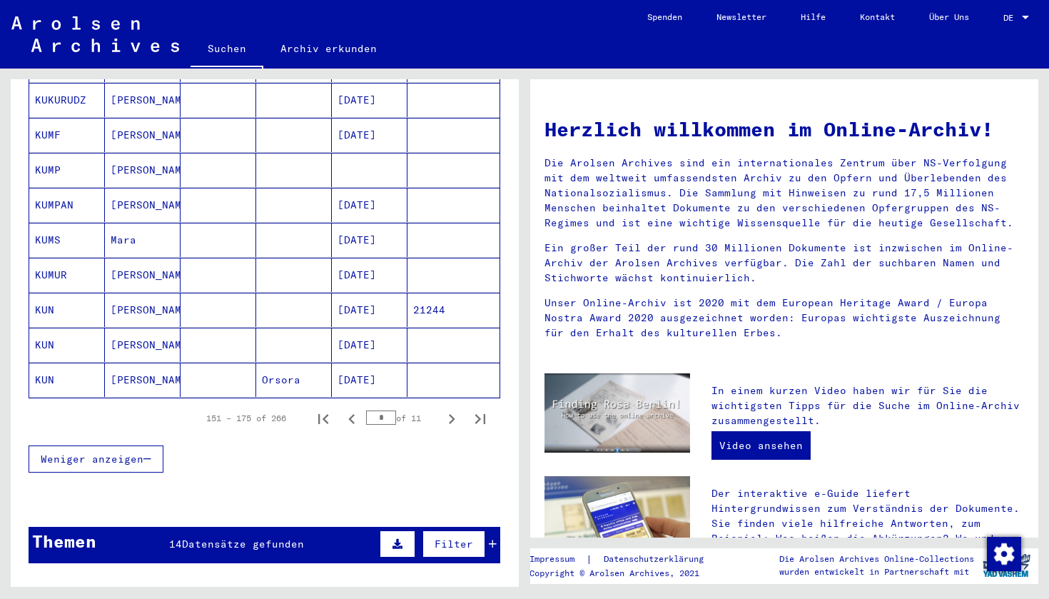
scroll to position [848, 0]
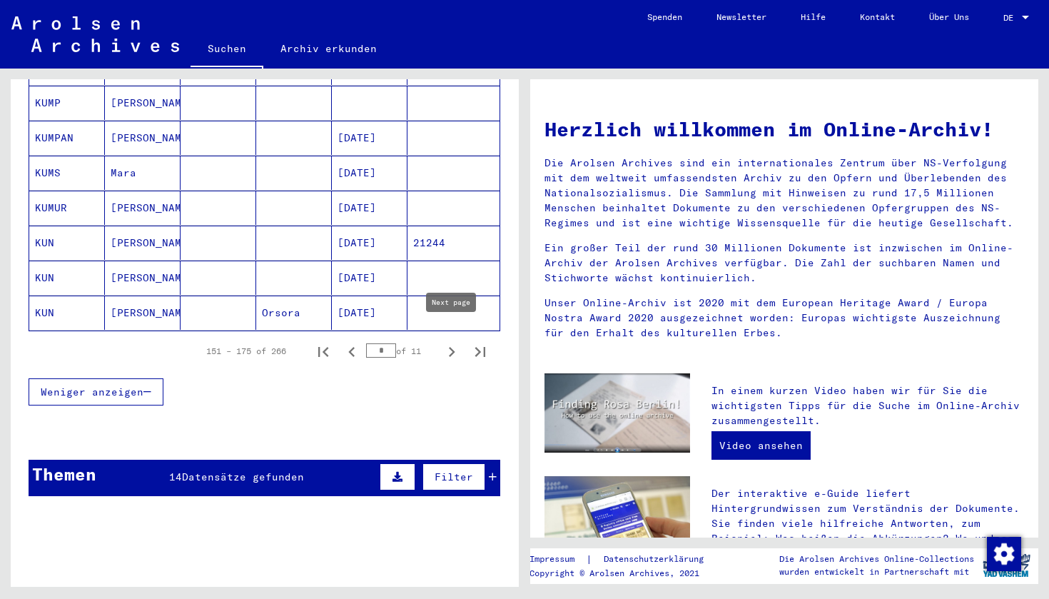
click at [449, 342] on icon "Next page" at bounding box center [452, 352] width 20 height 20
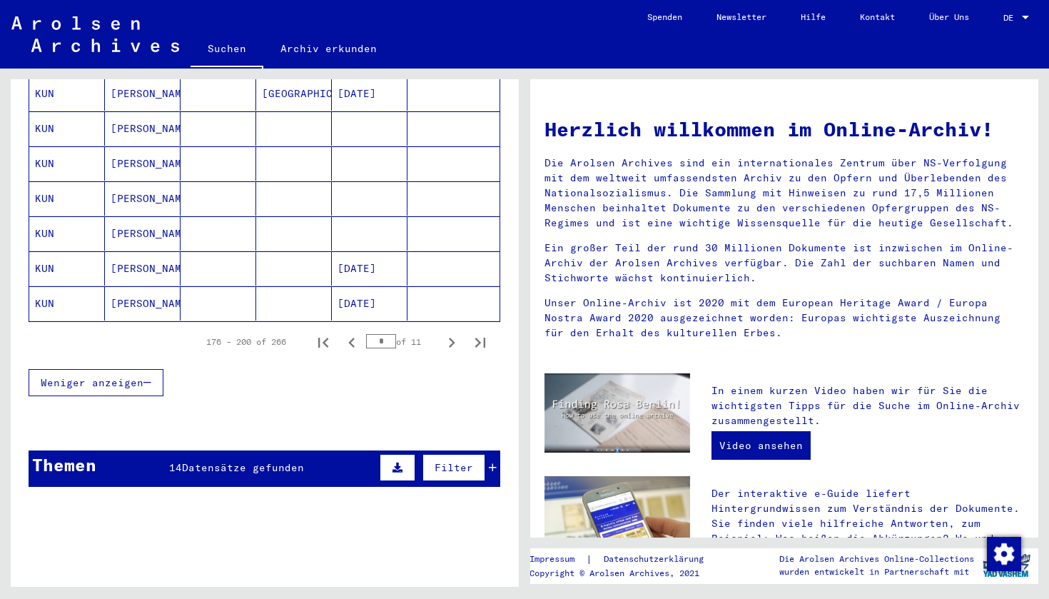
scroll to position [869, 0]
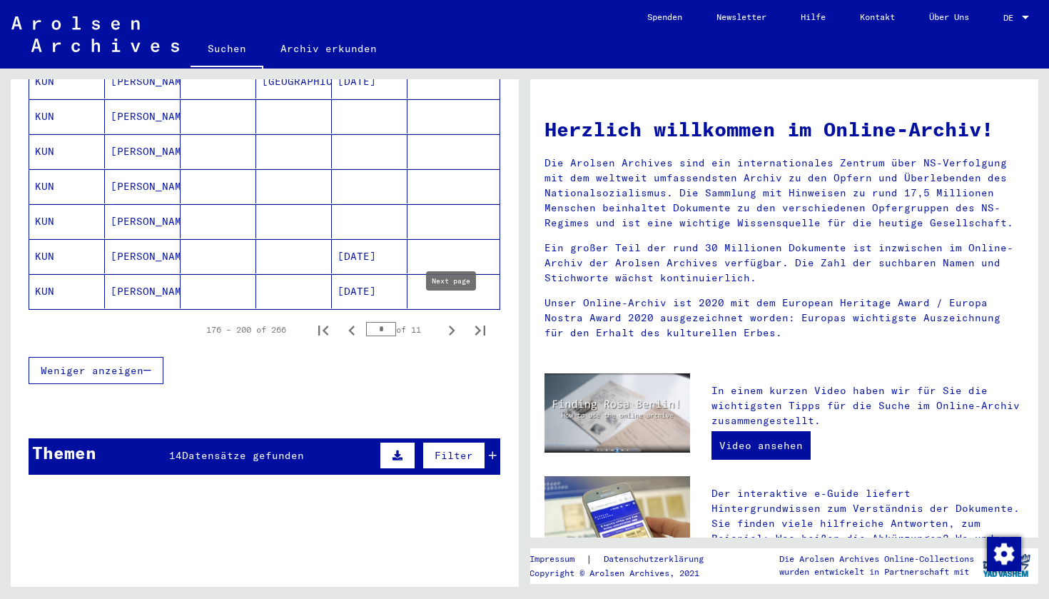
click at [450, 325] on icon "Next page" at bounding box center [452, 330] width 6 height 10
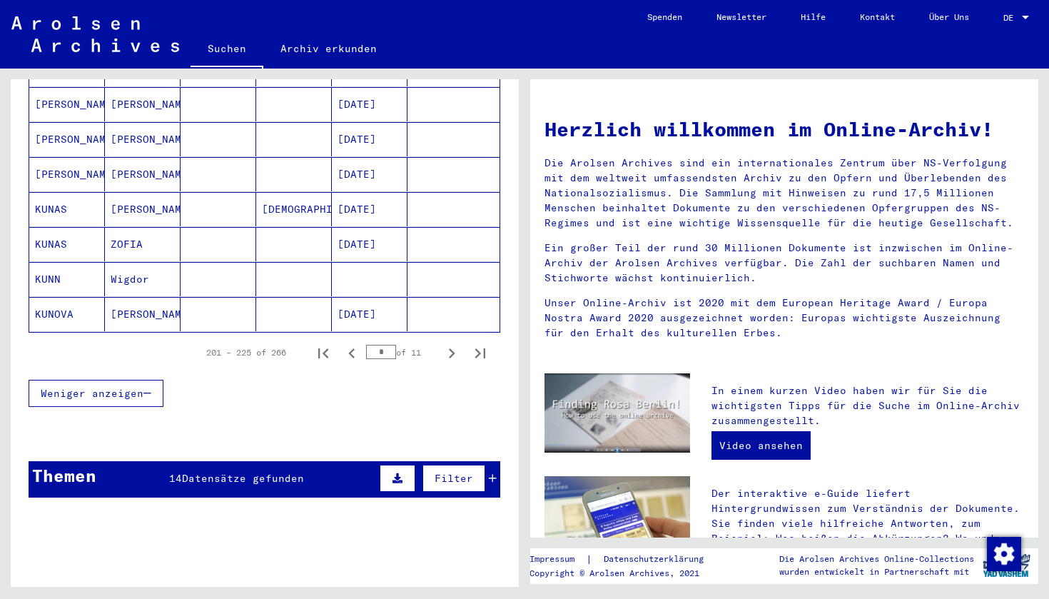
scroll to position [822, 0]
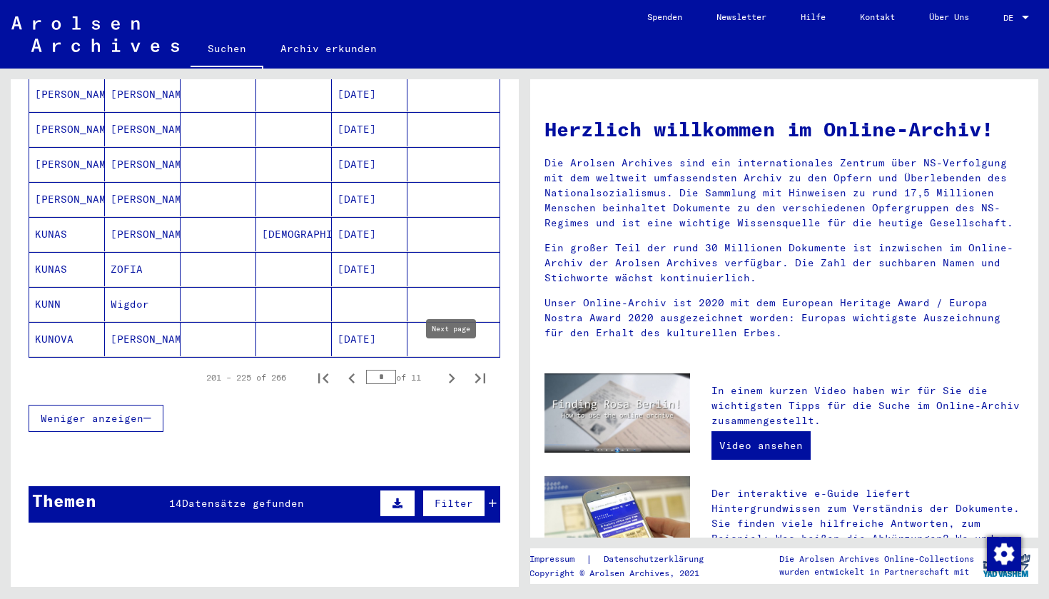
click at [451, 368] on icon "Next page" at bounding box center [452, 378] width 20 height 20
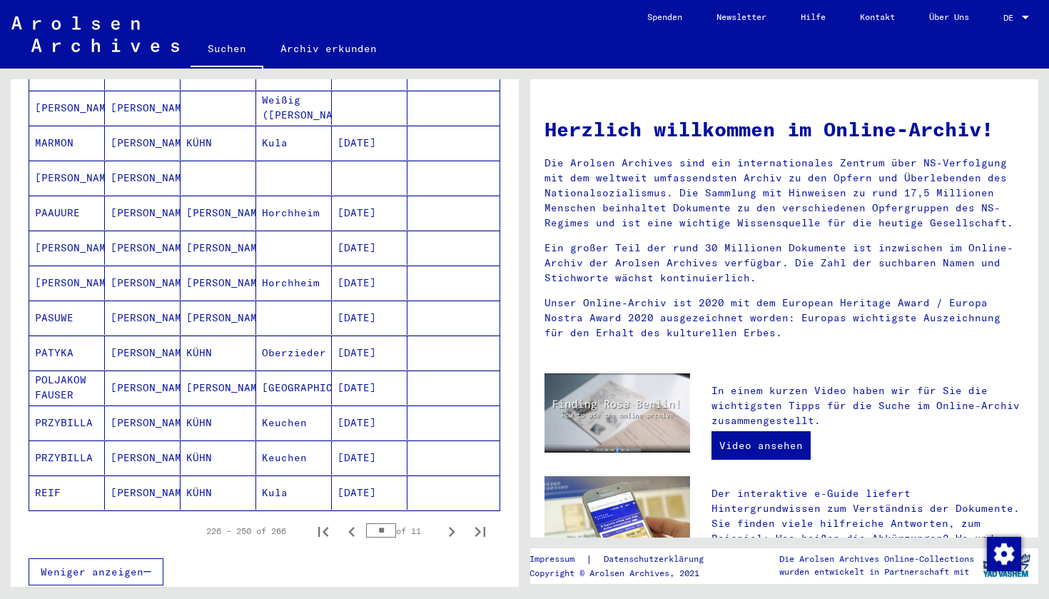
scroll to position [904, 0]
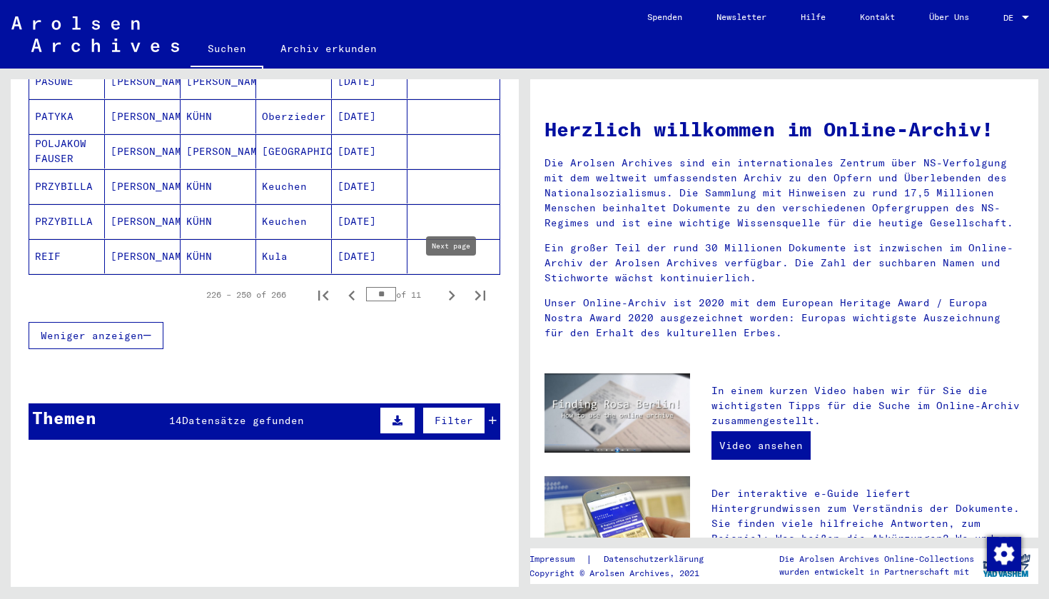
click at [450, 286] on icon "Next page" at bounding box center [452, 296] width 20 height 20
type input "**"
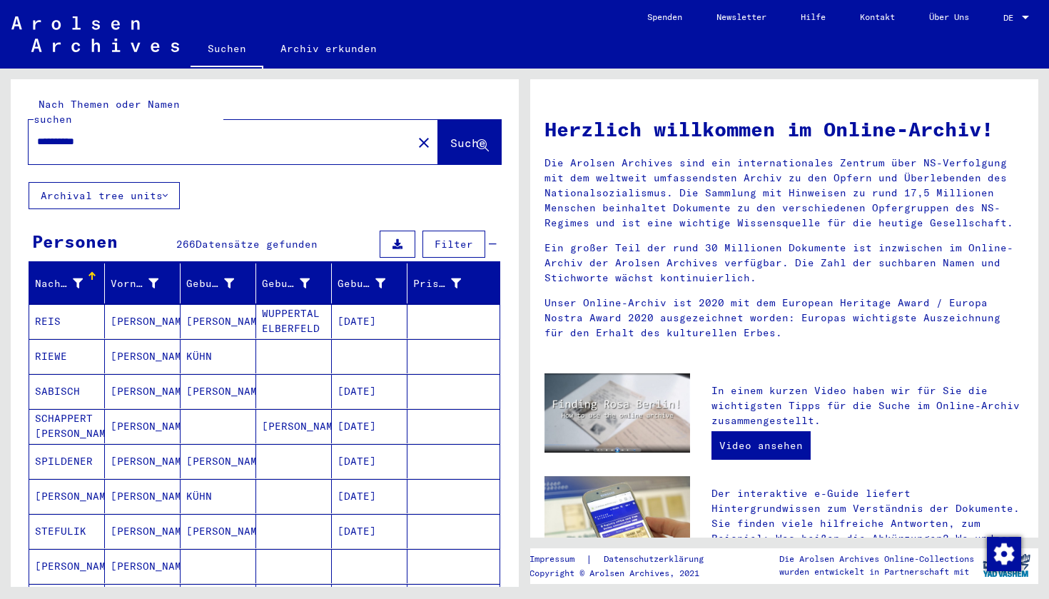
scroll to position [0, 0]
drag, startPoint x: 111, startPoint y: 123, endPoint x: 12, endPoint y: 126, distance: 98.5
click at [12, 126] on div "**********" at bounding box center [265, 130] width 508 height 103
